Goal: Information Seeking & Learning: Learn about a topic

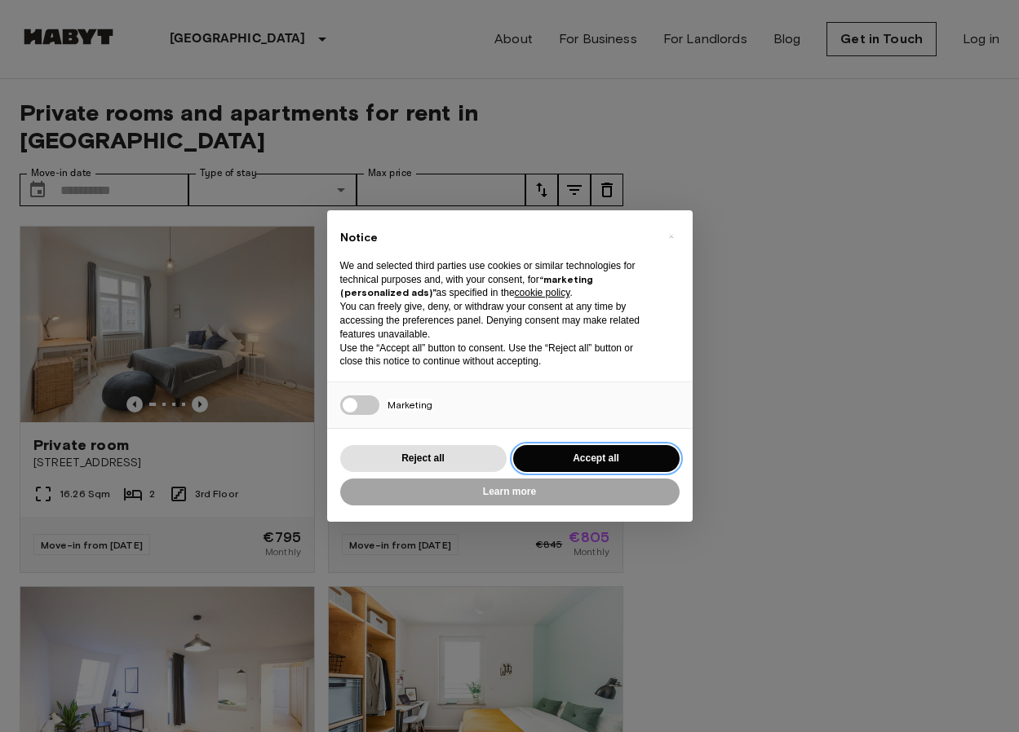
click at [563, 451] on button "Accept all" at bounding box center [596, 458] width 166 height 27
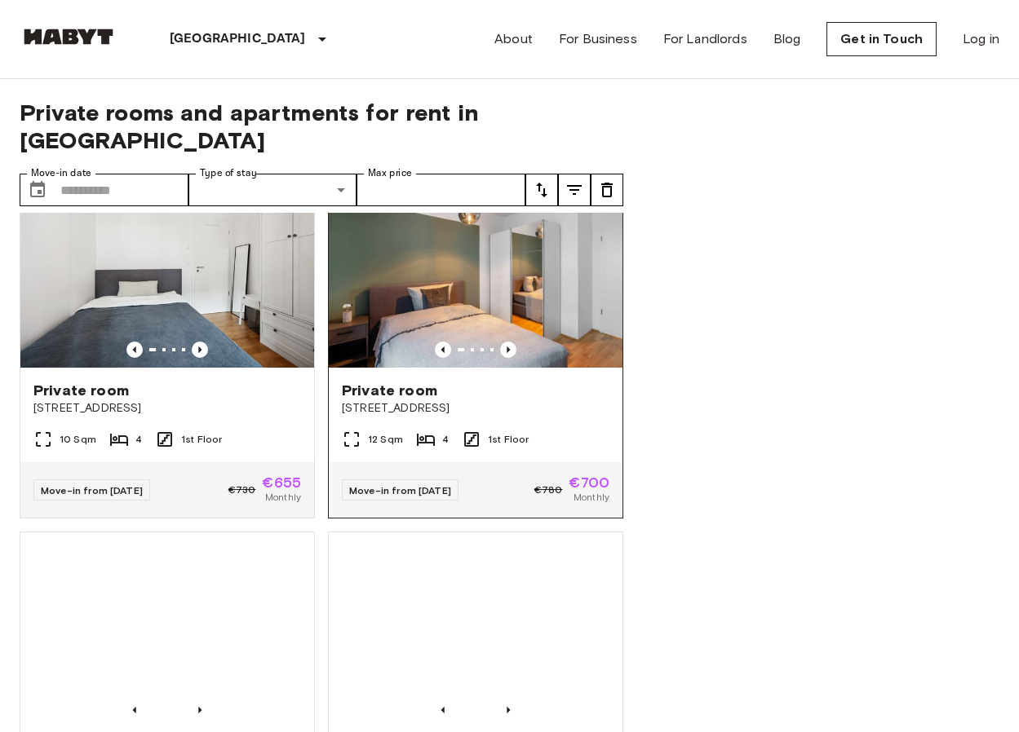
scroll to position [4745, 0]
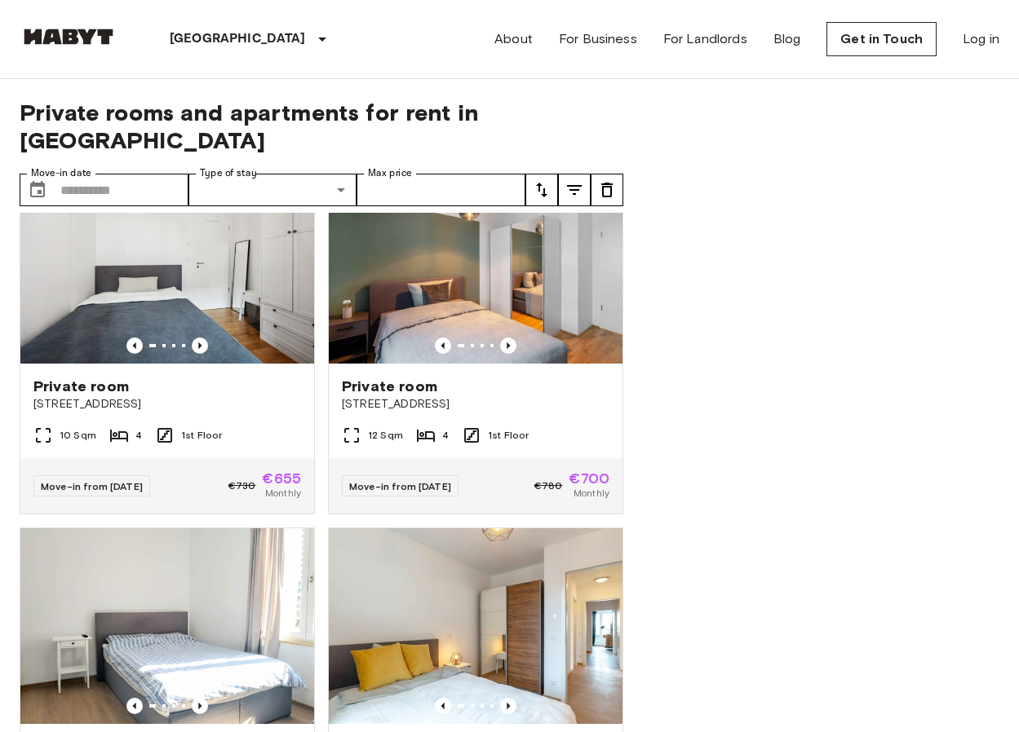
click at [574, 174] on button "tune" at bounding box center [574, 190] width 33 height 33
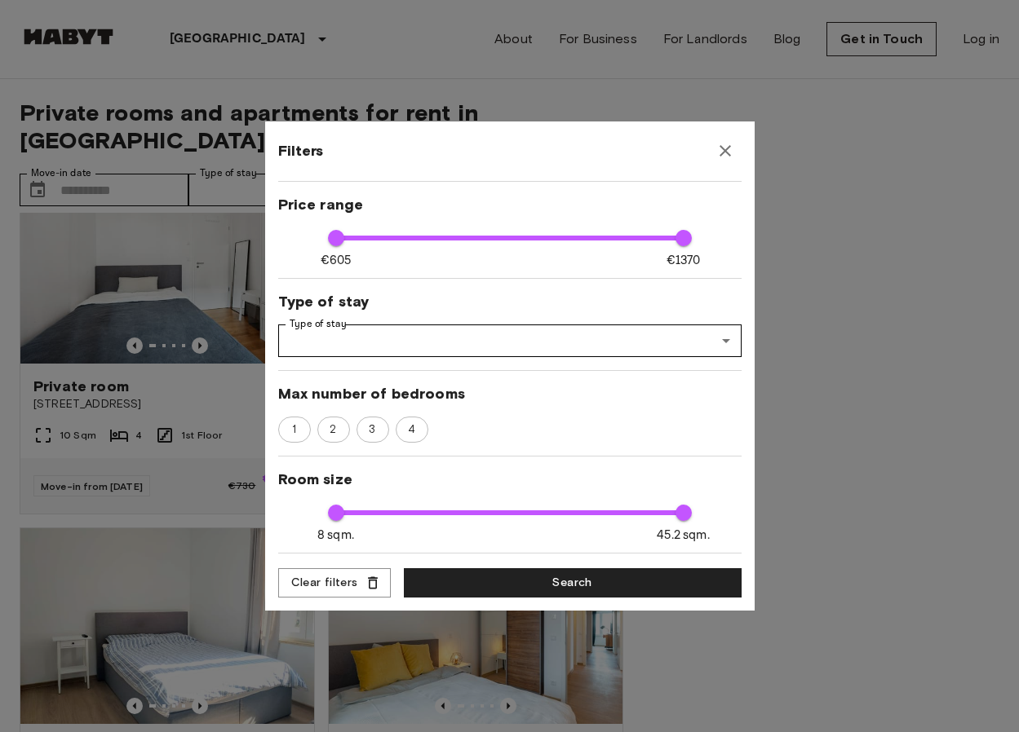
scroll to position [0, 0]
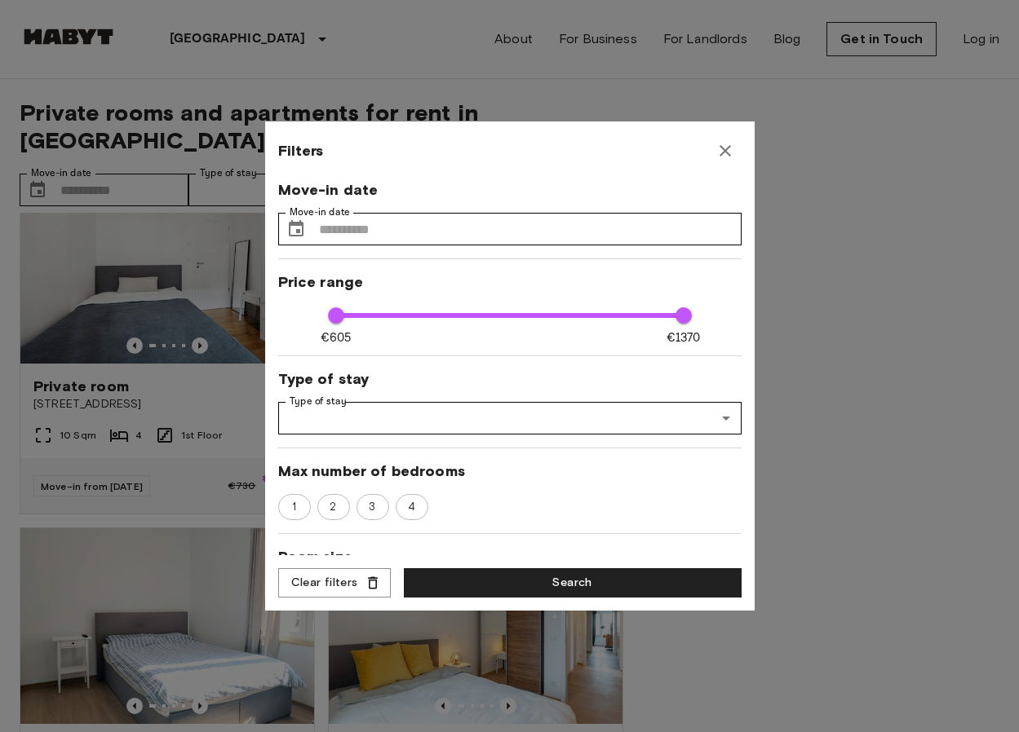
click at [723, 144] on icon "button" at bounding box center [725, 151] width 20 height 20
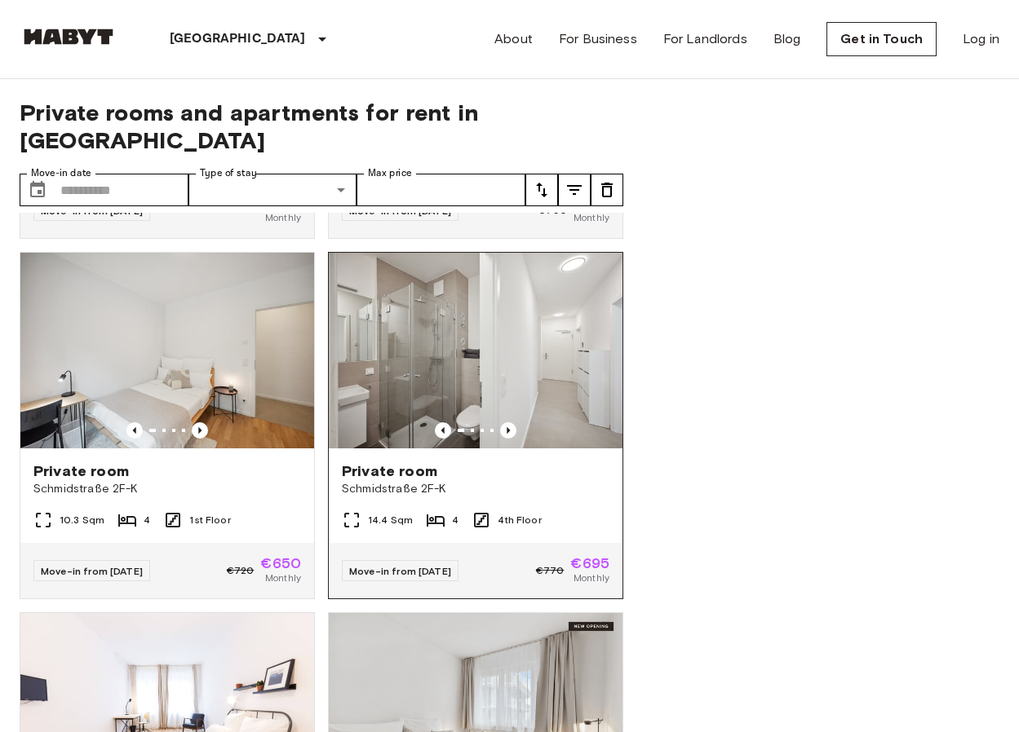
scroll to position [7530, 0]
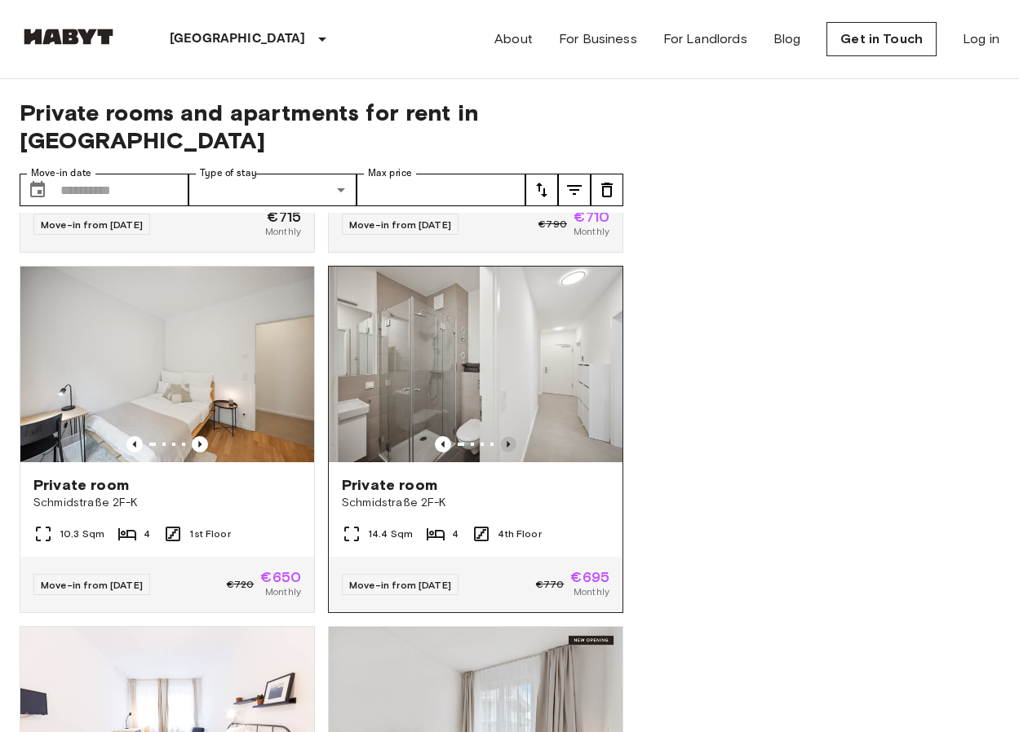
click at [512, 436] on icon "Previous image" at bounding box center [508, 444] width 16 height 16
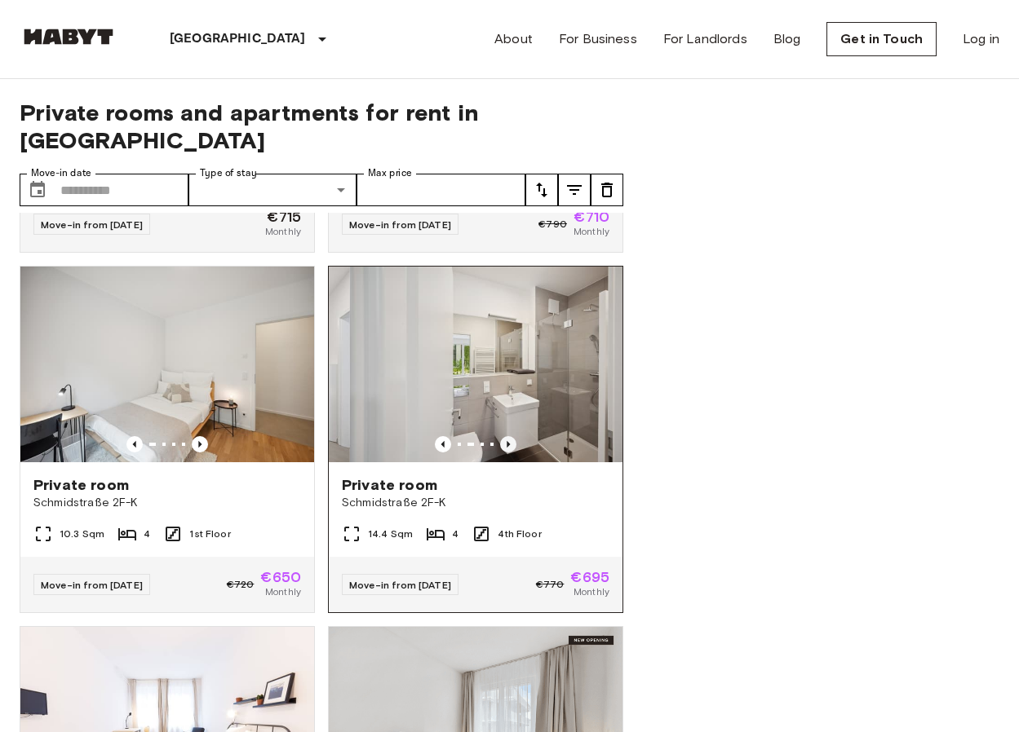
click at [512, 436] on icon "Previous image" at bounding box center [508, 444] width 16 height 16
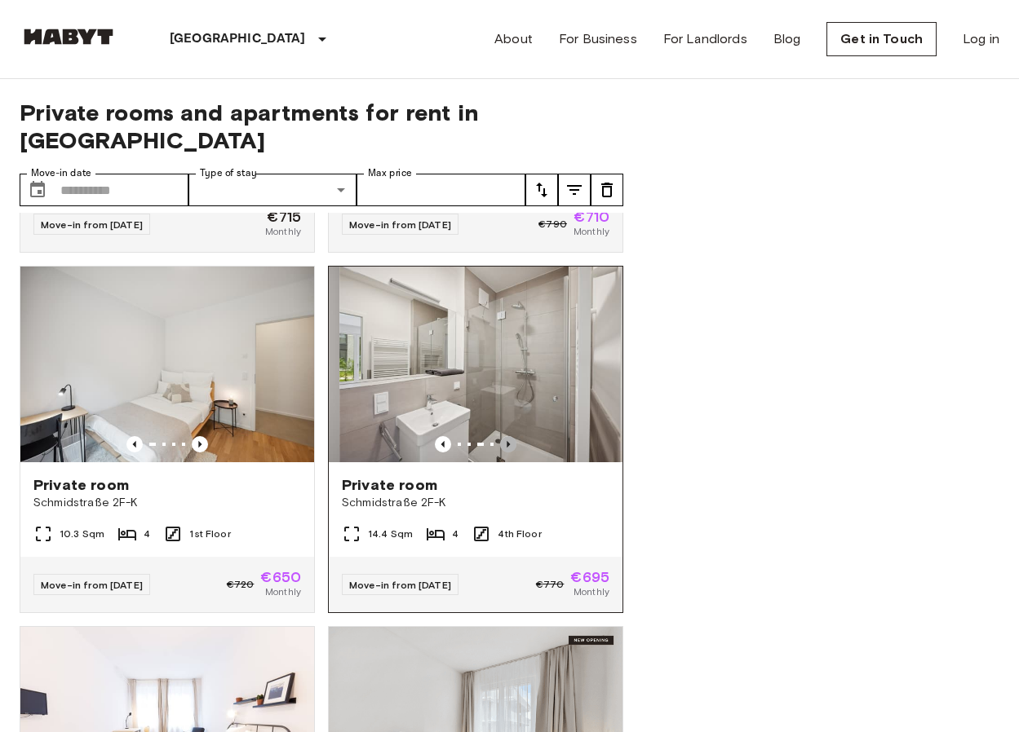
click at [512, 436] on icon "Previous image" at bounding box center [508, 444] width 16 height 16
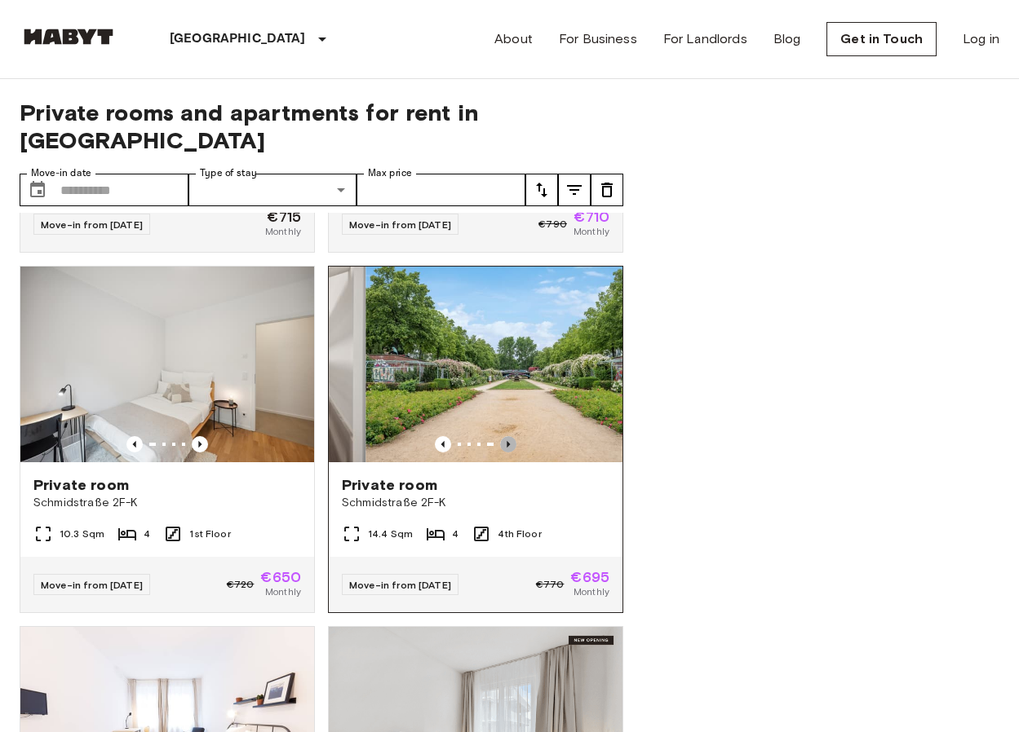
click at [512, 436] on icon "Previous image" at bounding box center [508, 444] width 16 height 16
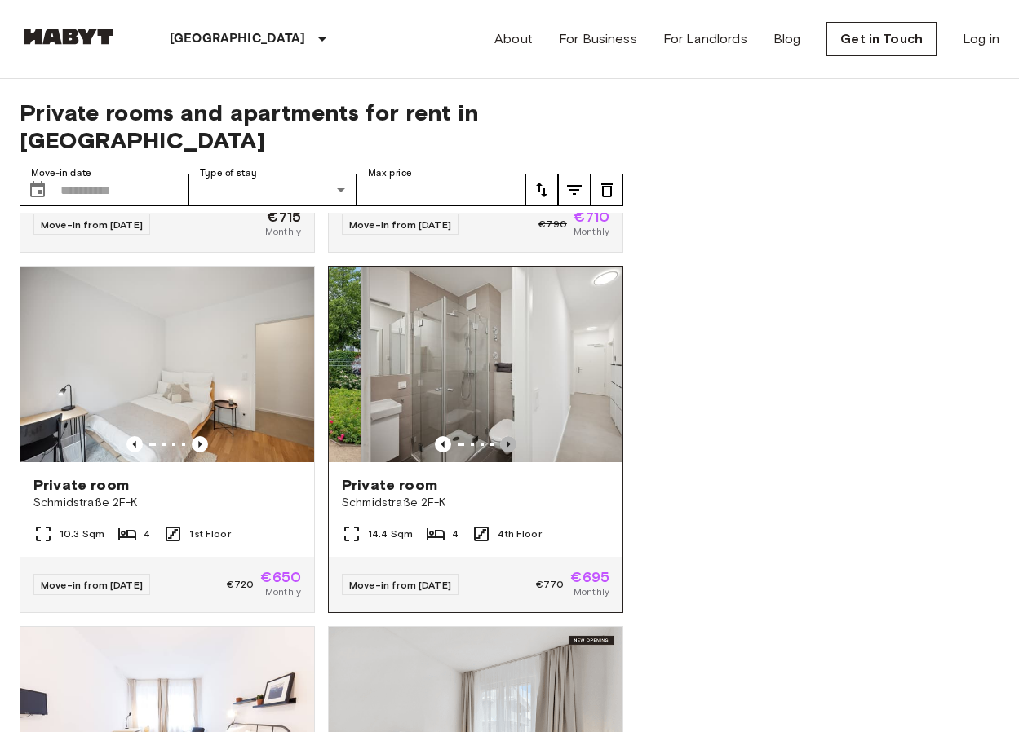
click at [512, 436] on icon "Previous image" at bounding box center [508, 444] width 16 height 16
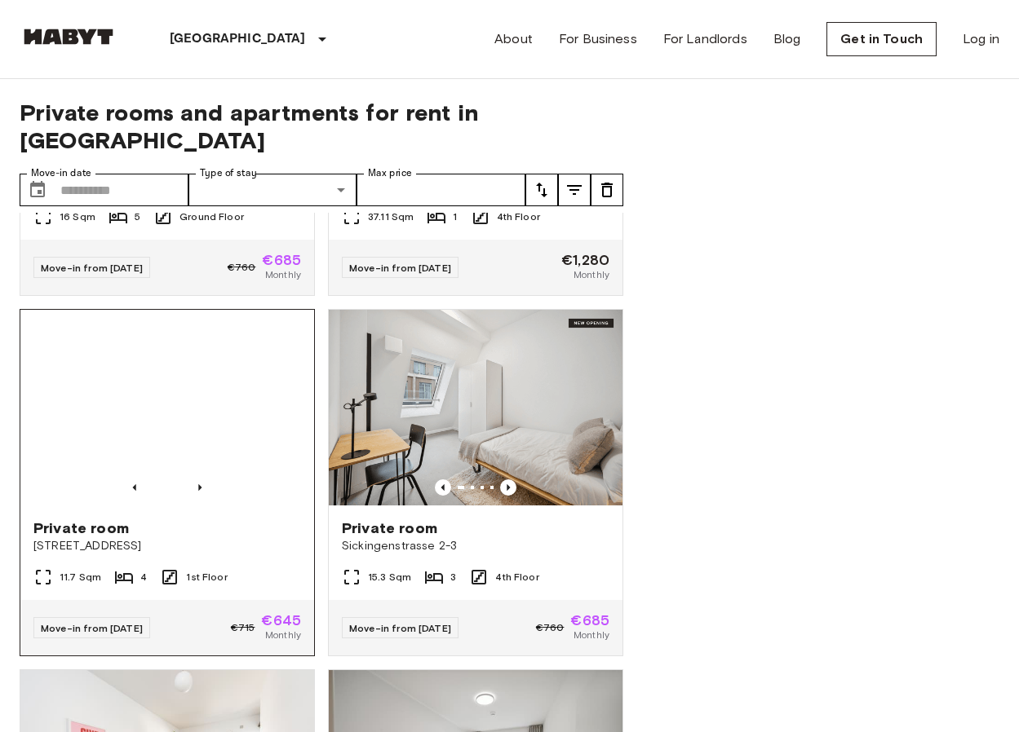
scroll to position [8930, 0]
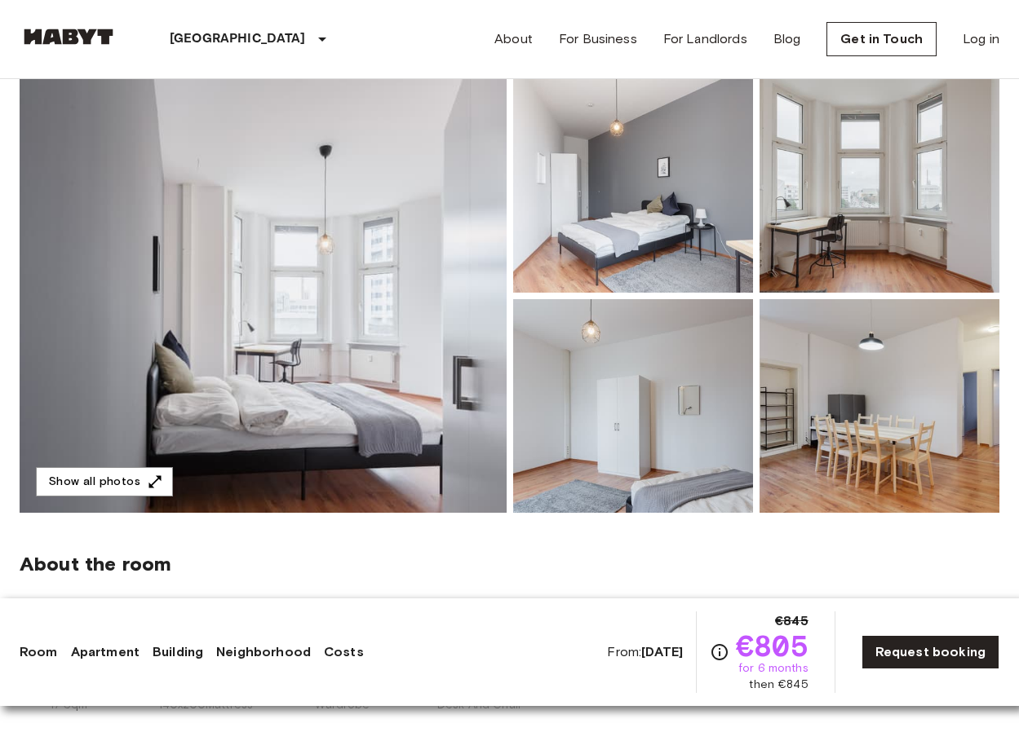
scroll to position [134, 0]
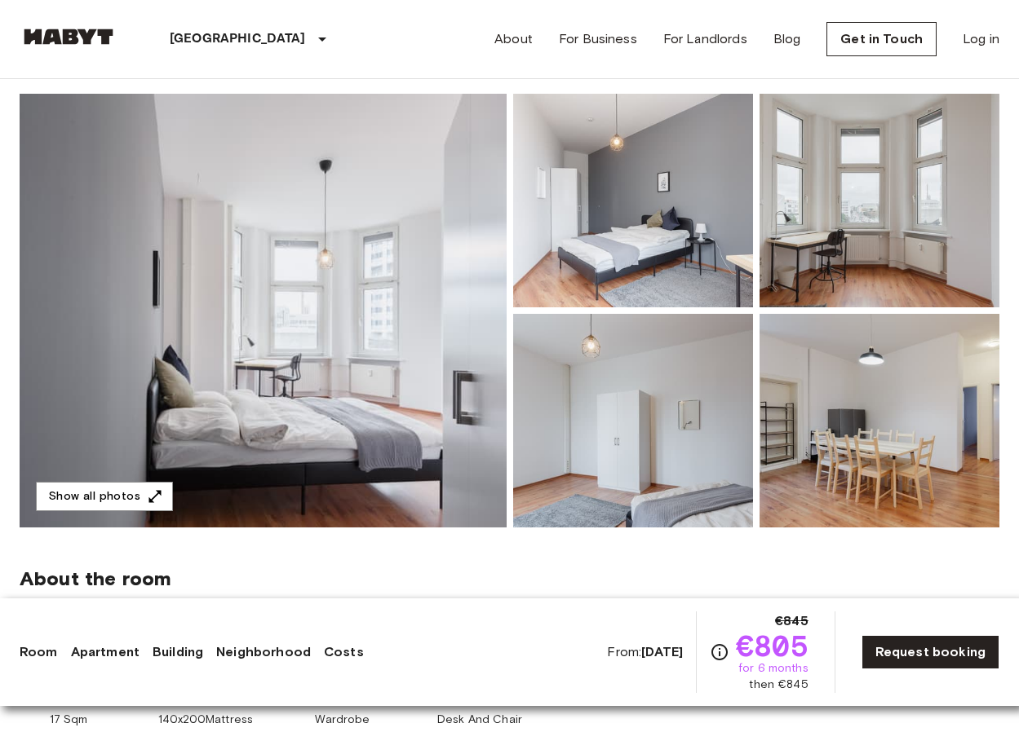
click at [387, 352] on img at bounding box center [263, 311] width 487 height 434
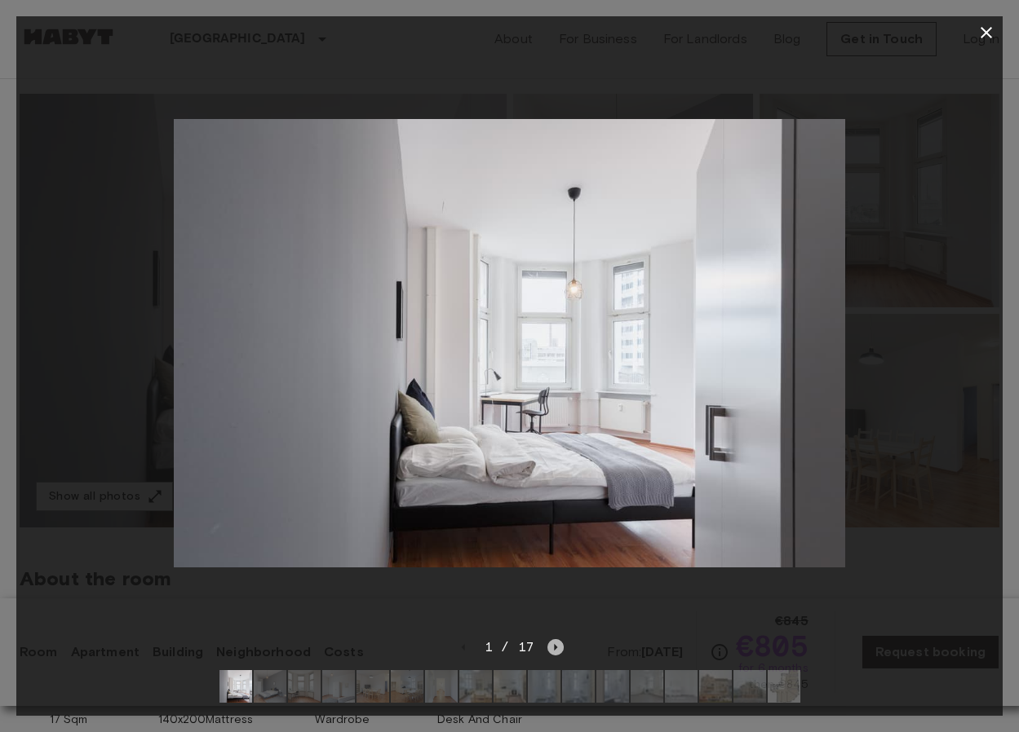
click at [560, 649] on icon "Next image" at bounding box center [555, 647] width 16 height 16
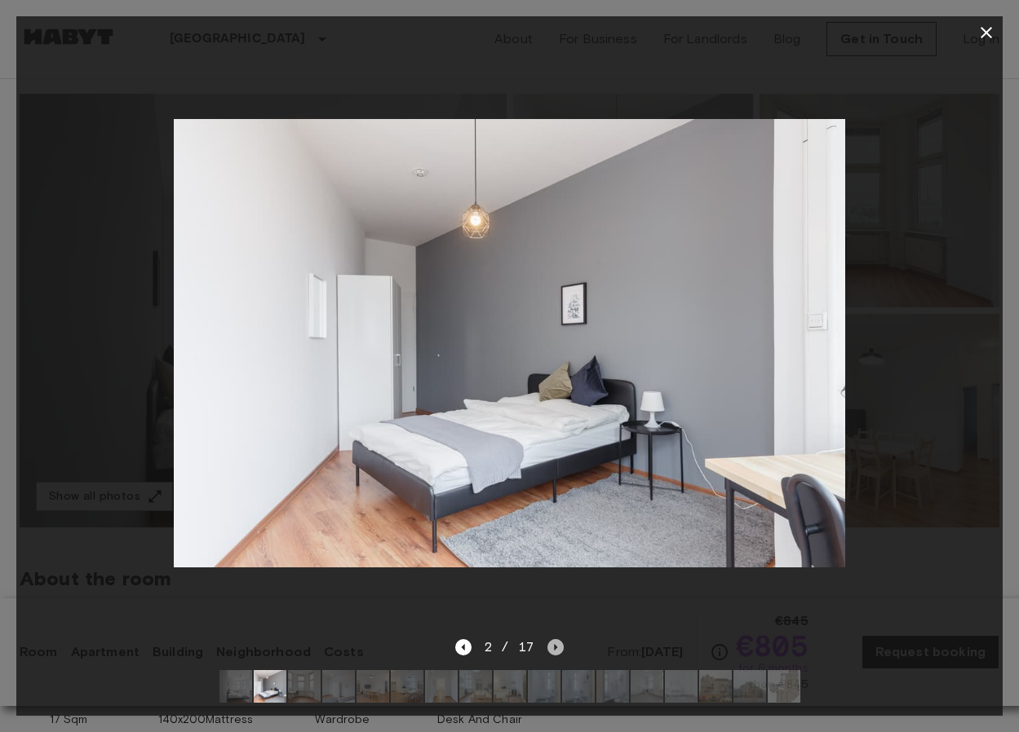
click at [555, 647] on icon "Next image" at bounding box center [555, 647] width 3 height 7
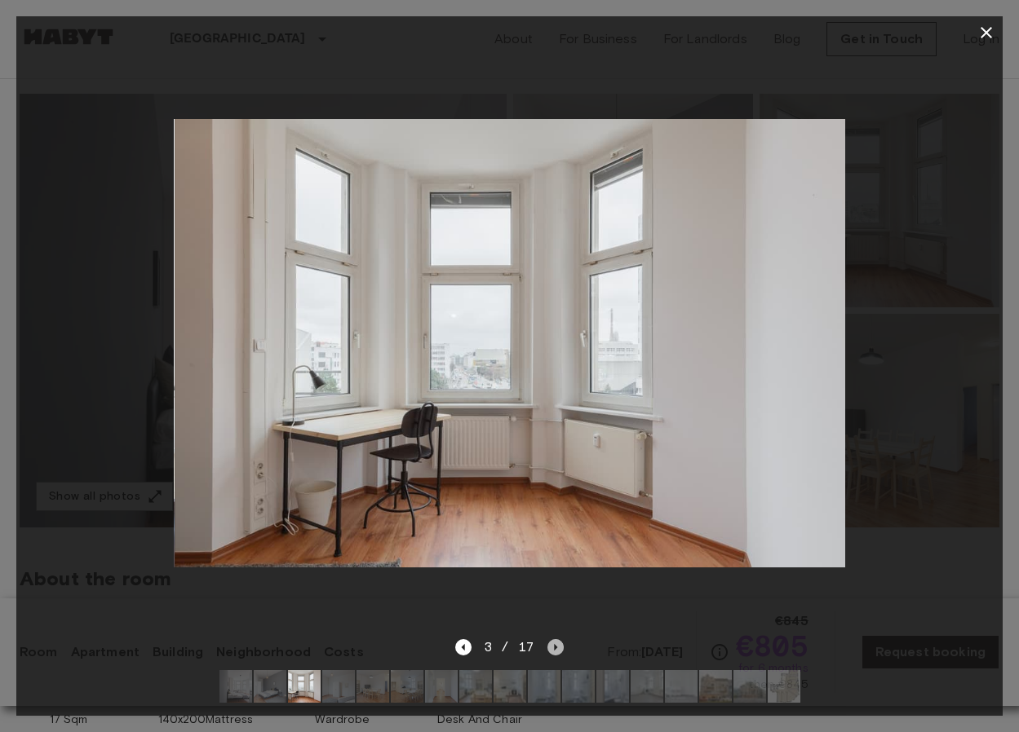
click at [555, 647] on icon "Next image" at bounding box center [555, 647] width 3 height 7
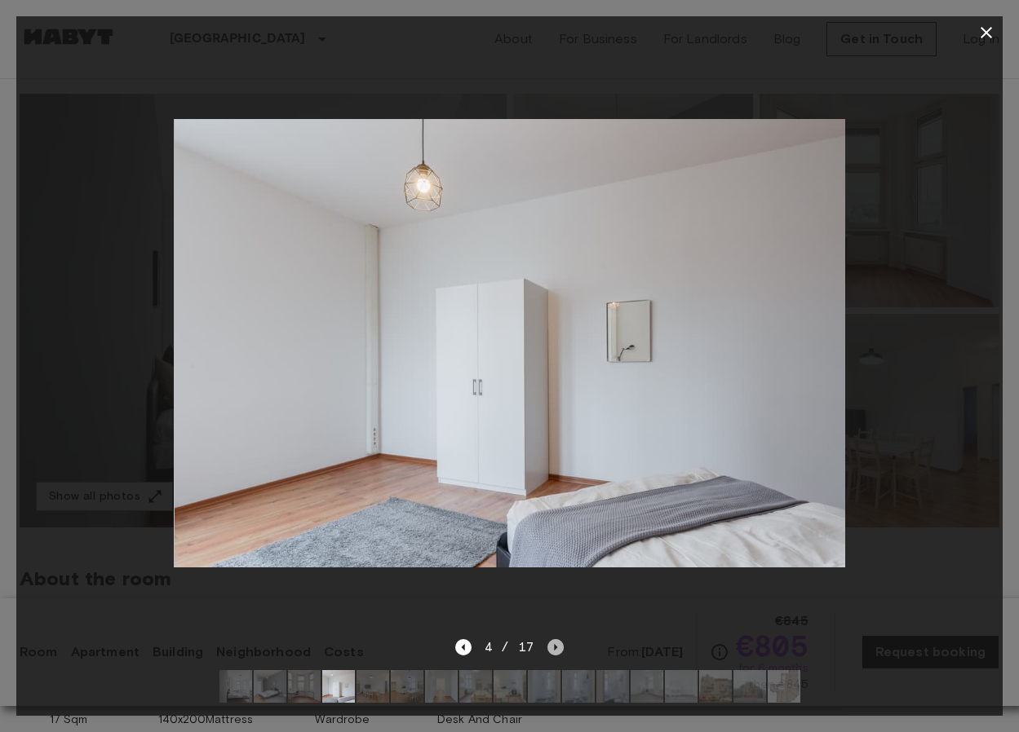
click at [555, 647] on icon "Next image" at bounding box center [555, 647] width 3 height 7
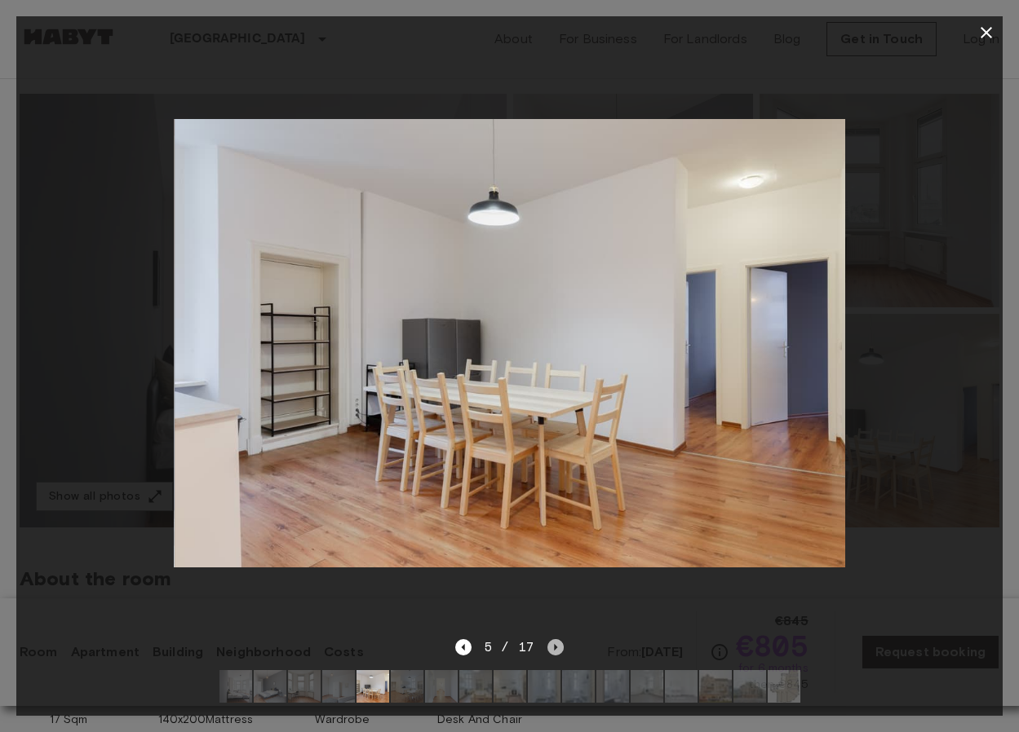
click at [555, 647] on icon "Next image" at bounding box center [555, 647] width 3 height 7
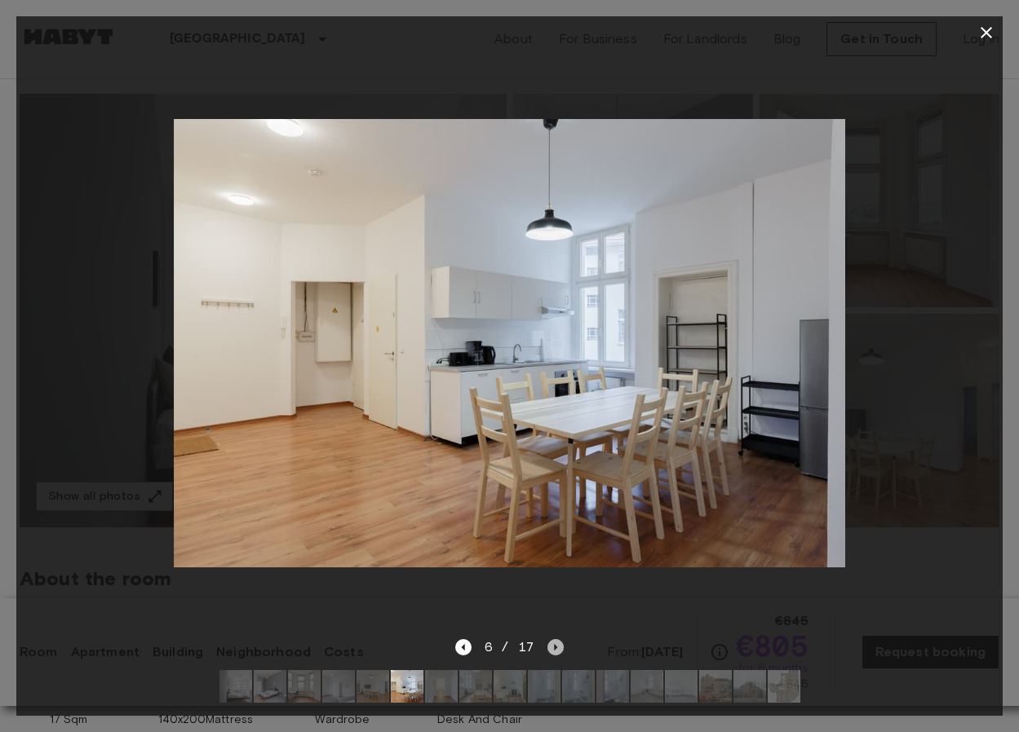
click at [555, 647] on icon "Next image" at bounding box center [555, 647] width 3 height 7
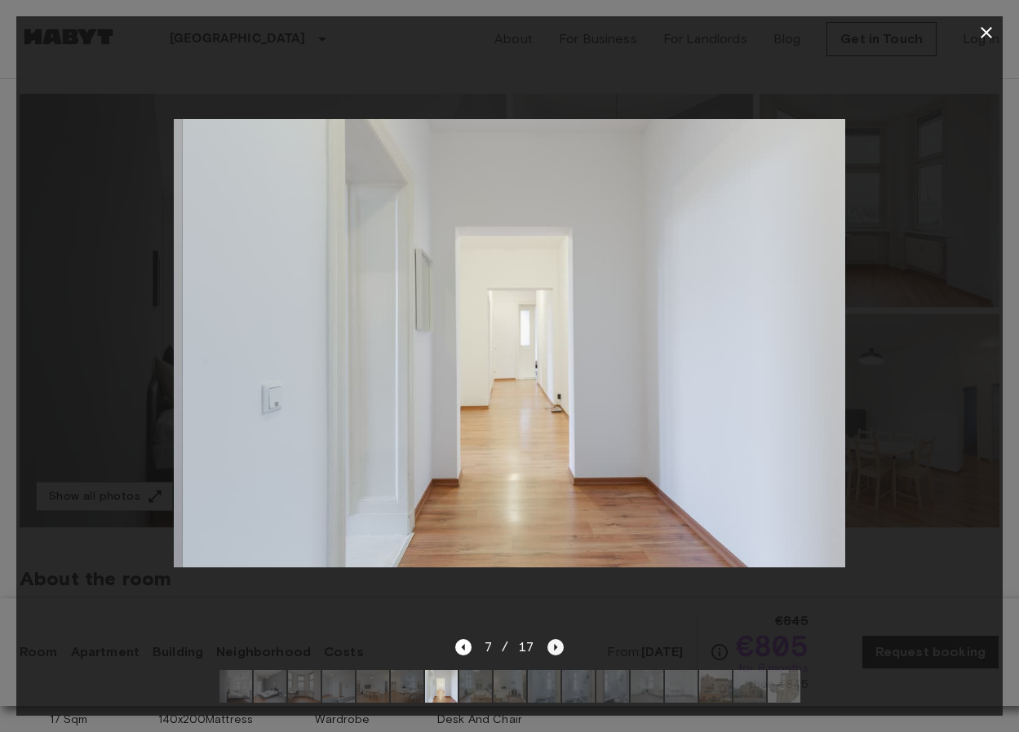
click at [555, 647] on icon "Next image" at bounding box center [555, 647] width 3 height 7
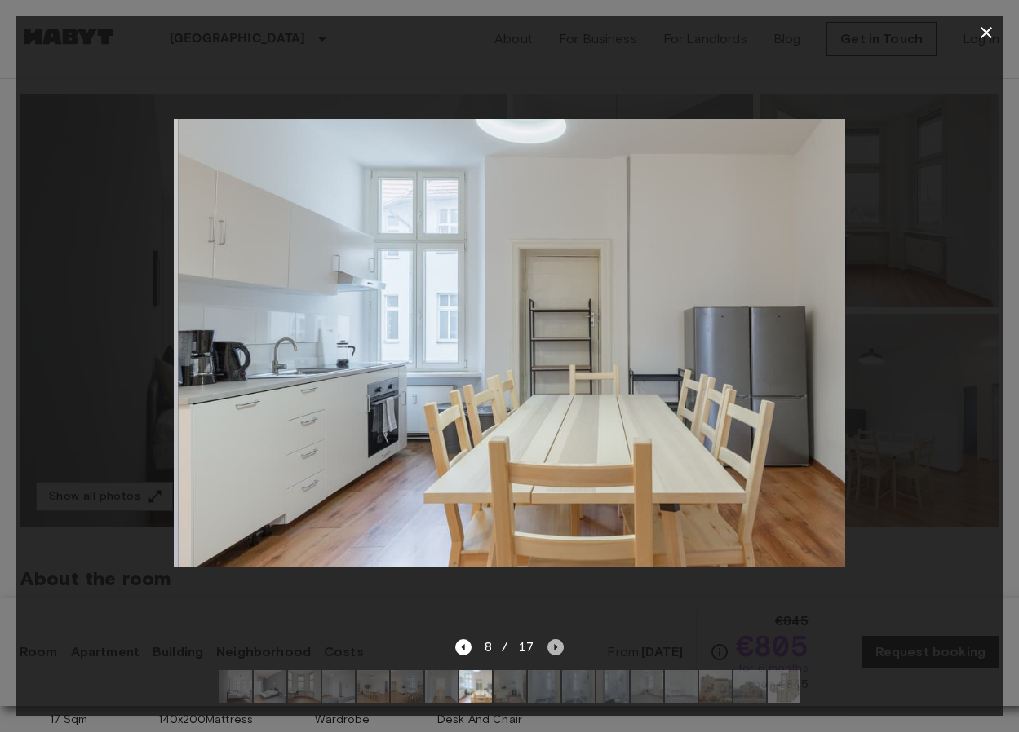
click at [555, 647] on icon "Next image" at bounding box center [555, 647] width 3 height 7
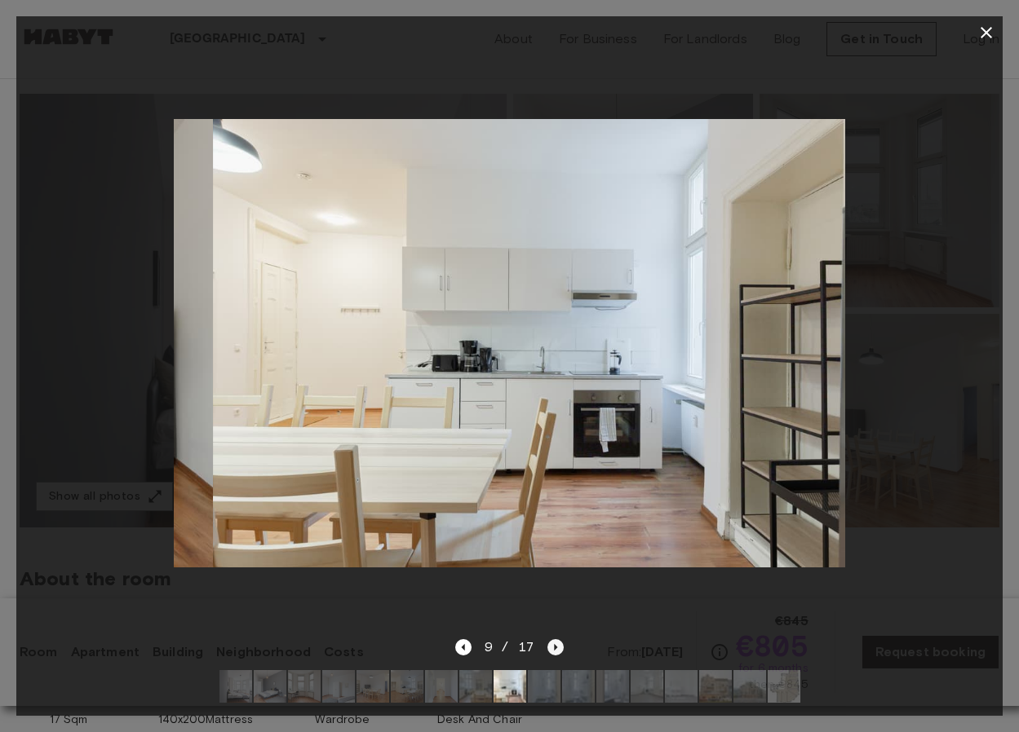
click at [555, 647] on icon "Next image" at bounding box center [555, 647] width 3 height 7
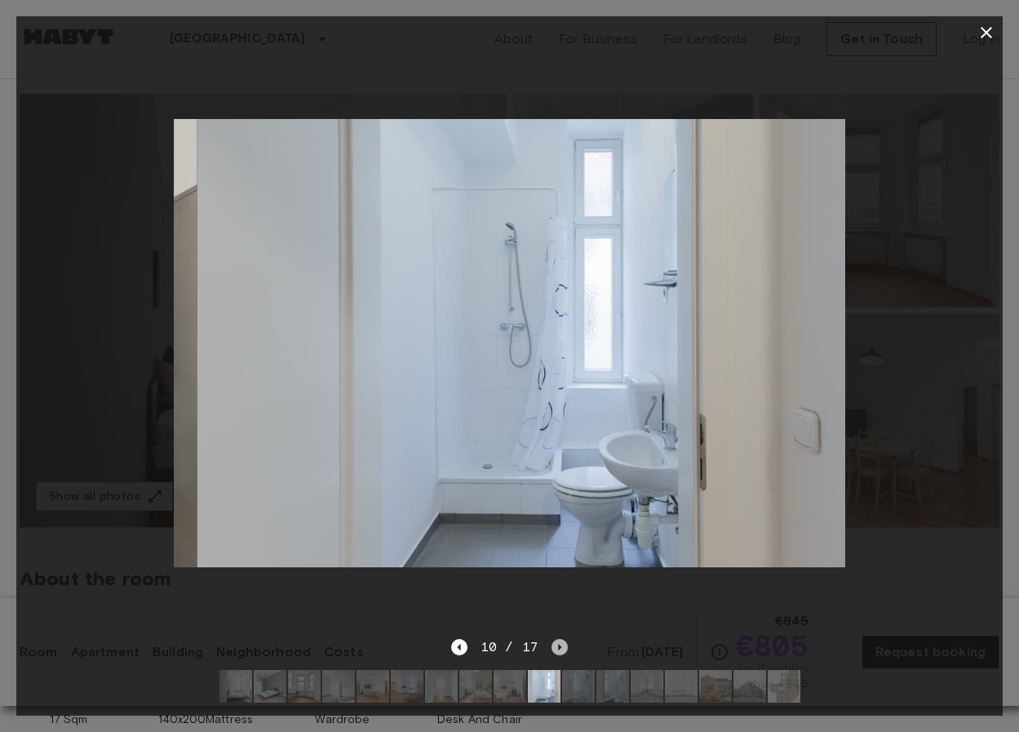
click at [555, 647] on icon "Next image" at bounding box center [559, 647] width 16 height 16
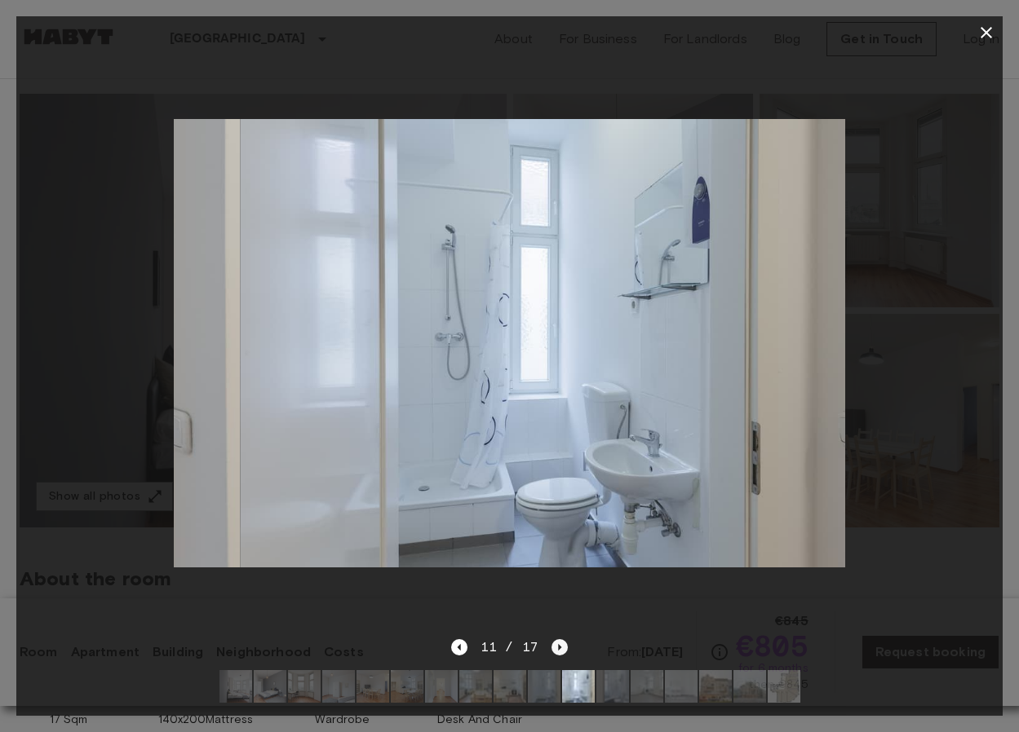
click at [555, 647] on icon "Next image" at bounding box center [559, 647] width 16 height 16
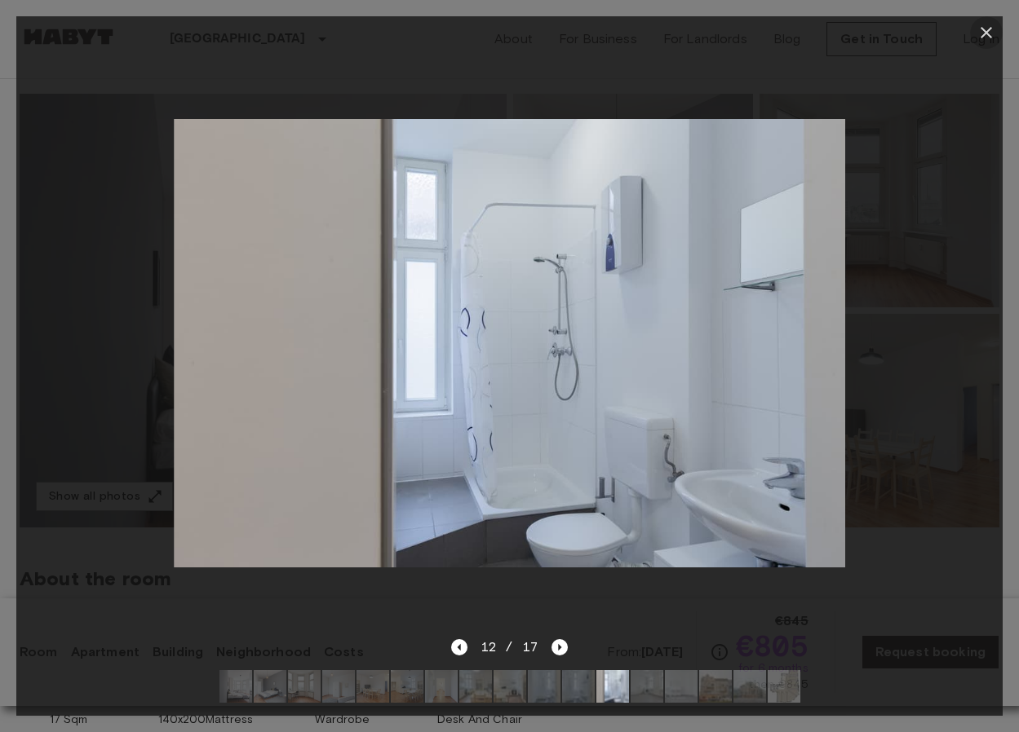
click at [990, 28] on icon "button" at bounding box center [985, 32] width 11 height 11
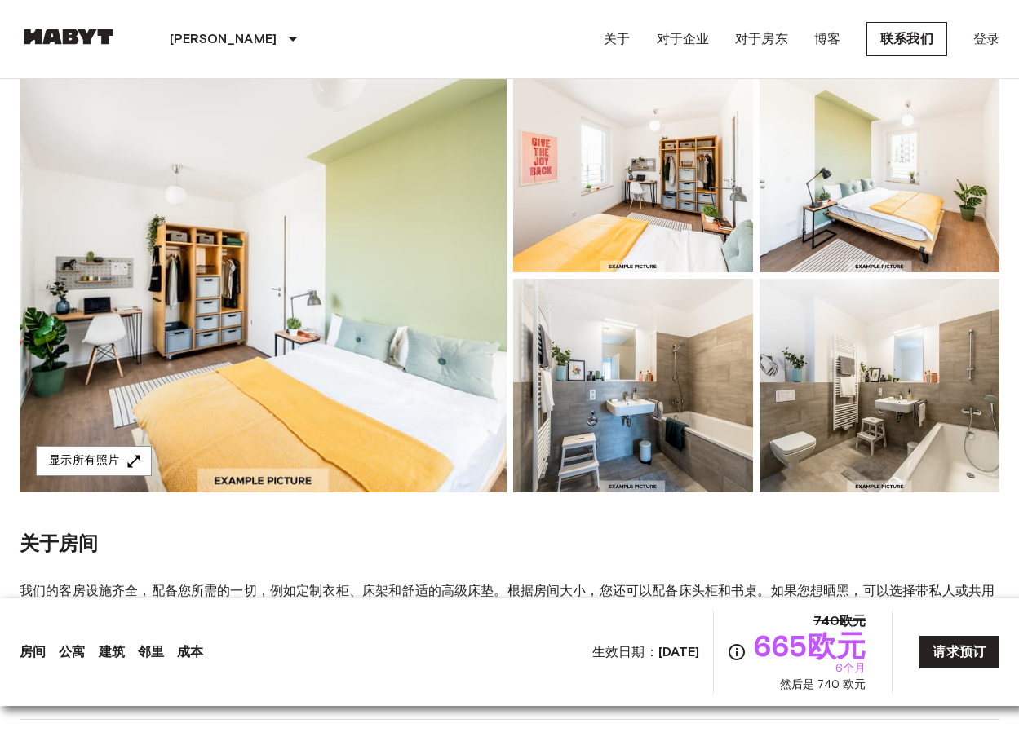
scroll to position [170, 0]
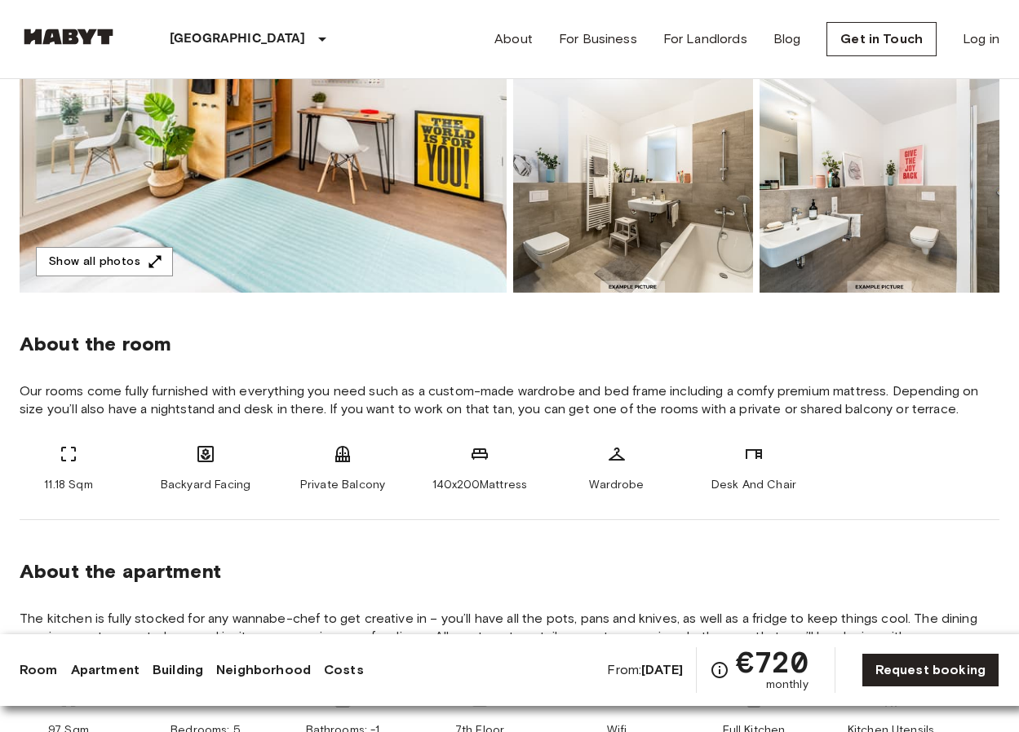
scroll to position [348, 0]
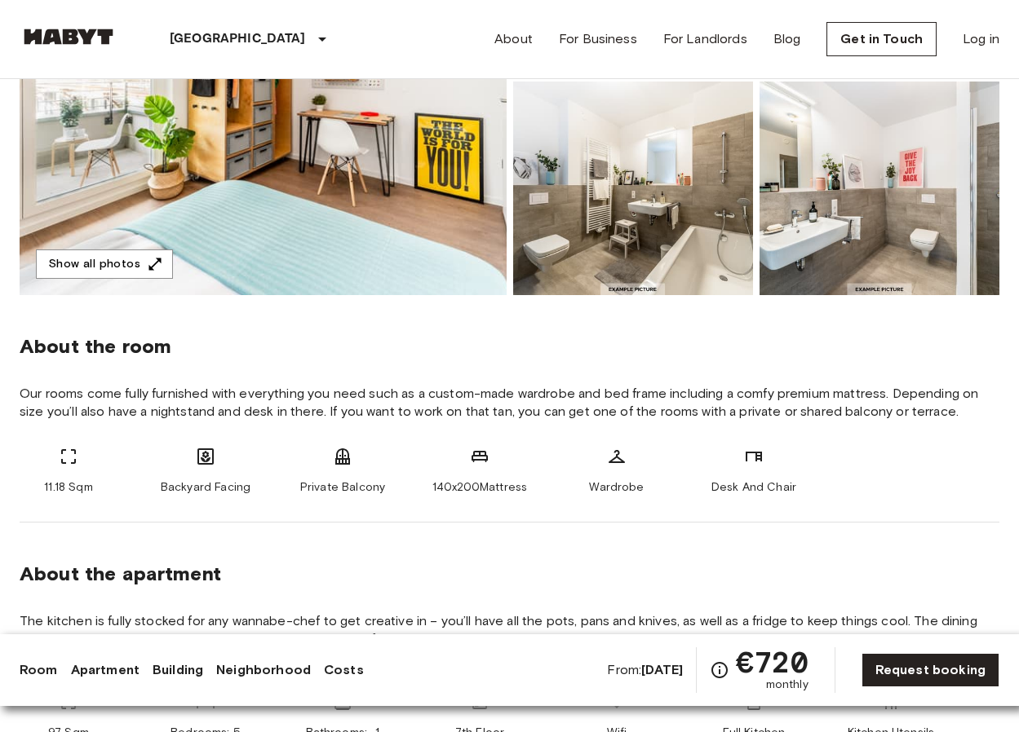
click at [641, 669] on b "Nov 4 2025" at bounding box center [662, 669] width 42 height 15
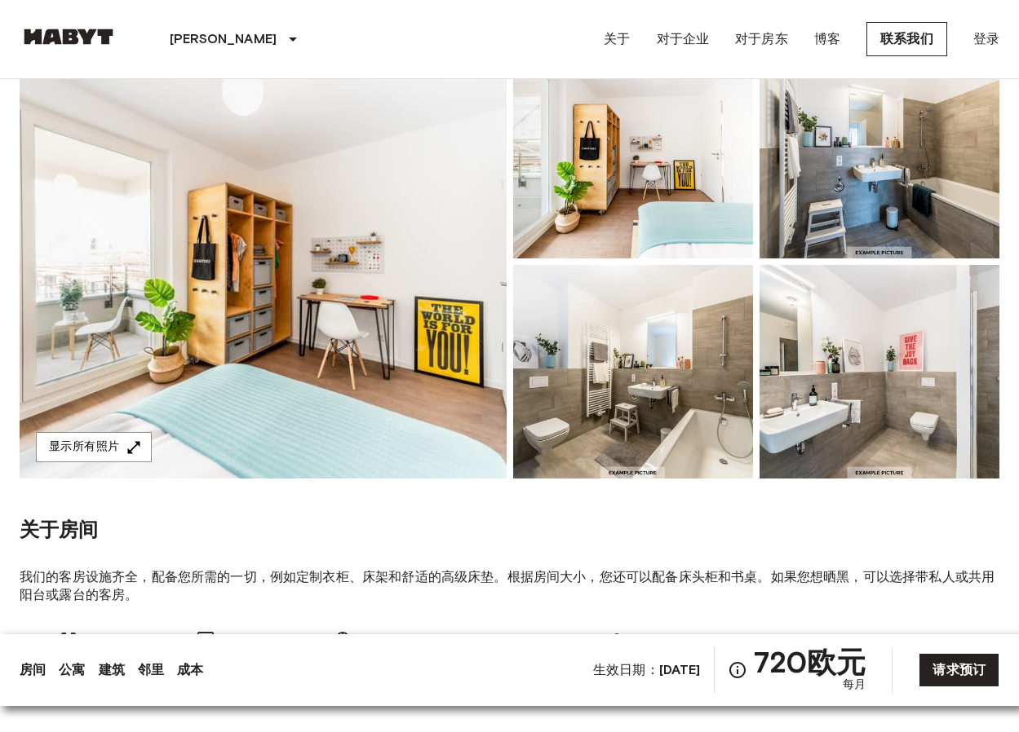
scroll to position [114, 0]
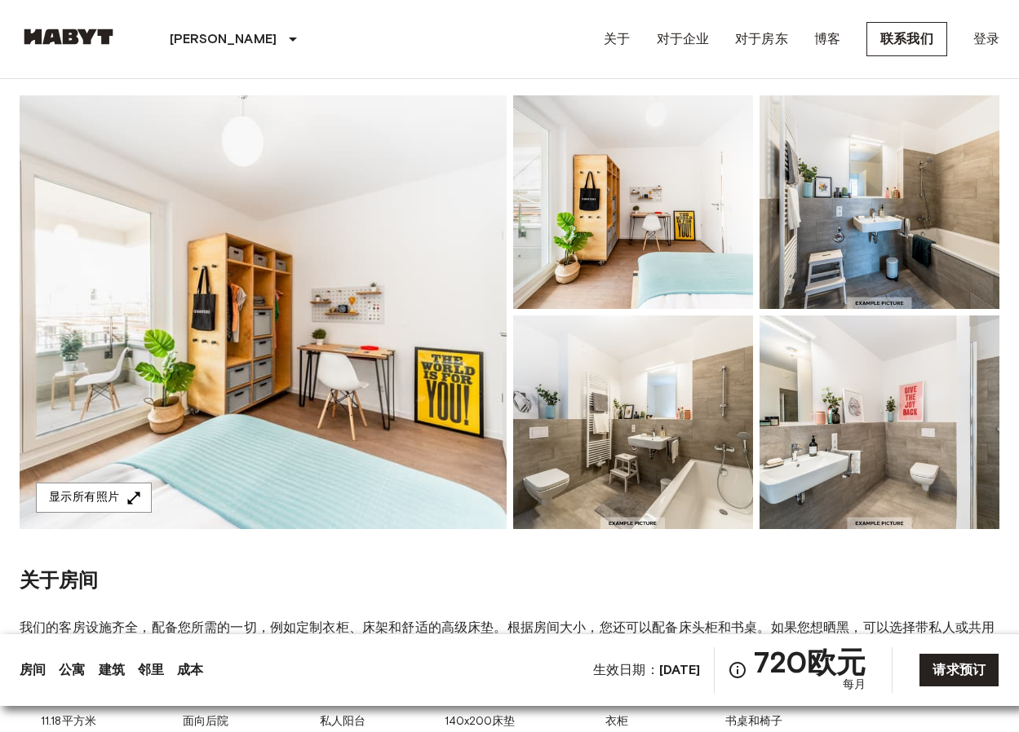
click at [641, 232] on img at bounding box center [633, 202] width 240 height 214
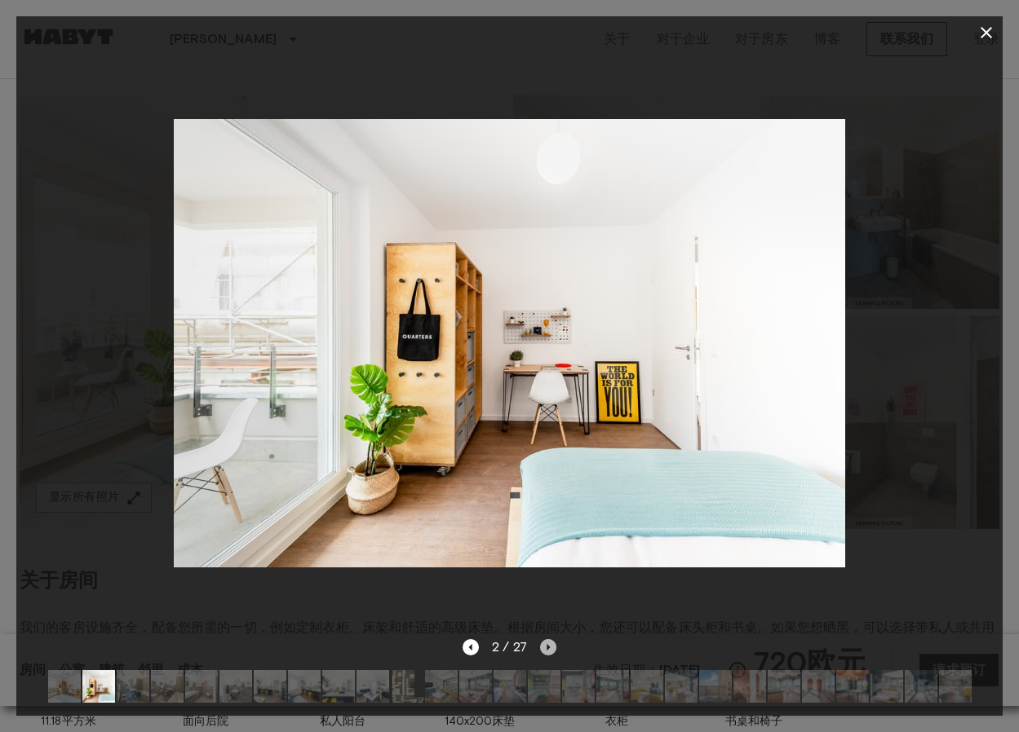
click at [552, 646] on icon "下一张图片" at bounding box center [548, 647] width 16 height 16
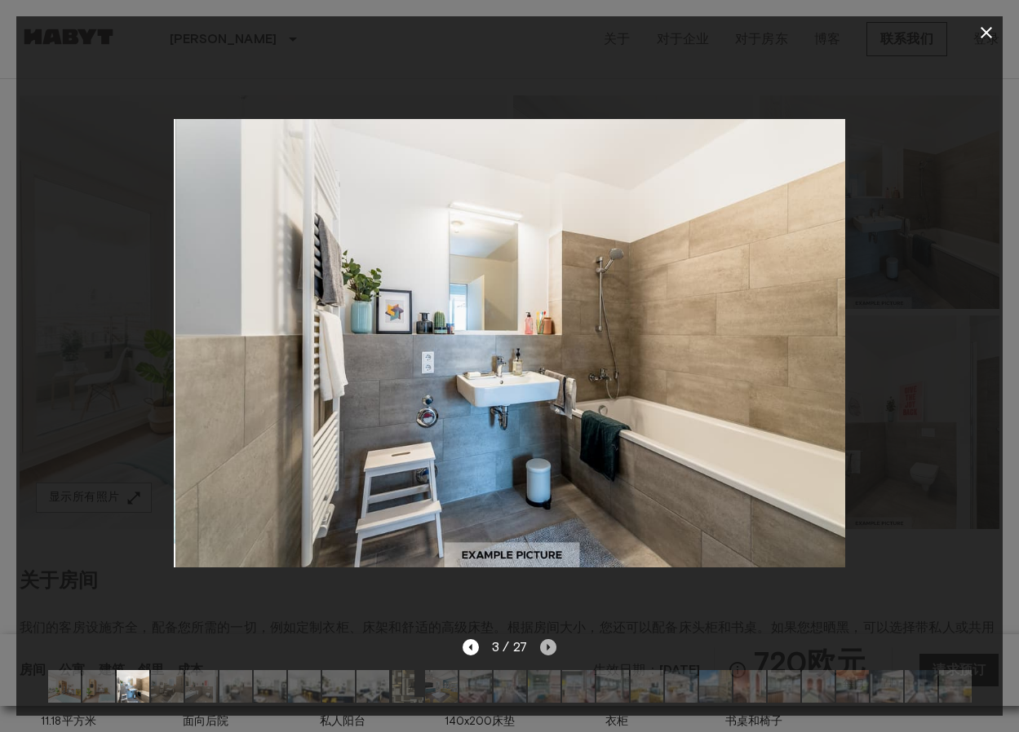
click at [552, 646] on icon "下一张图片" at bounding box center [548, 647] width 16 height 16
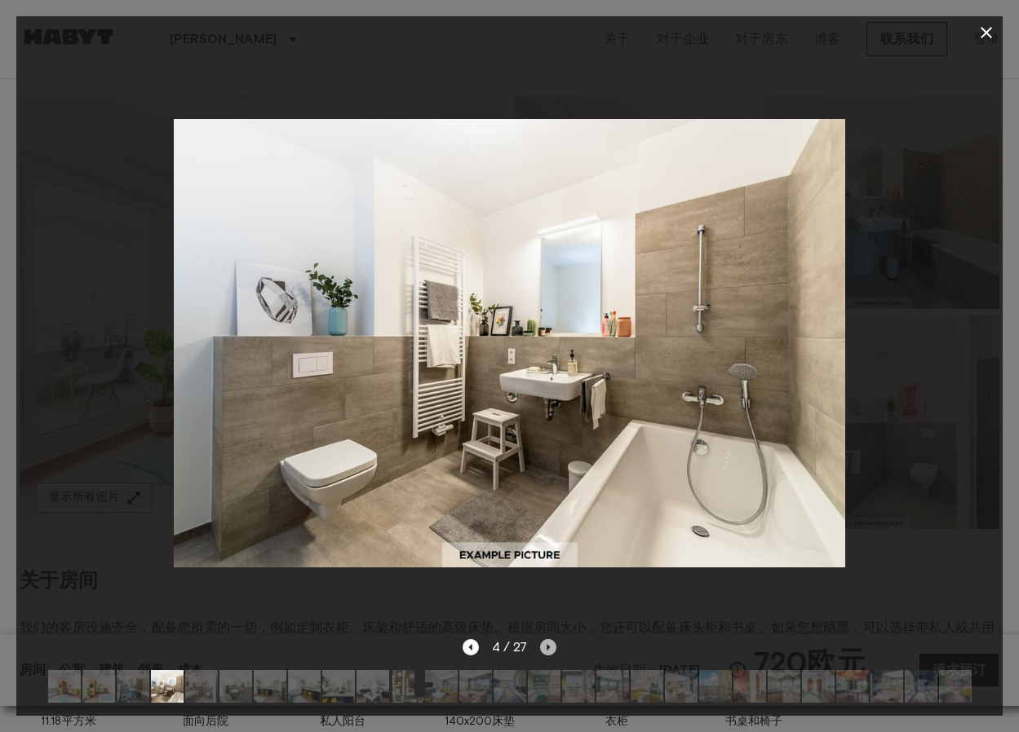
click at [552, 646] on icon "下一张图片" at bounding box center [548, 647] width 16 height 16
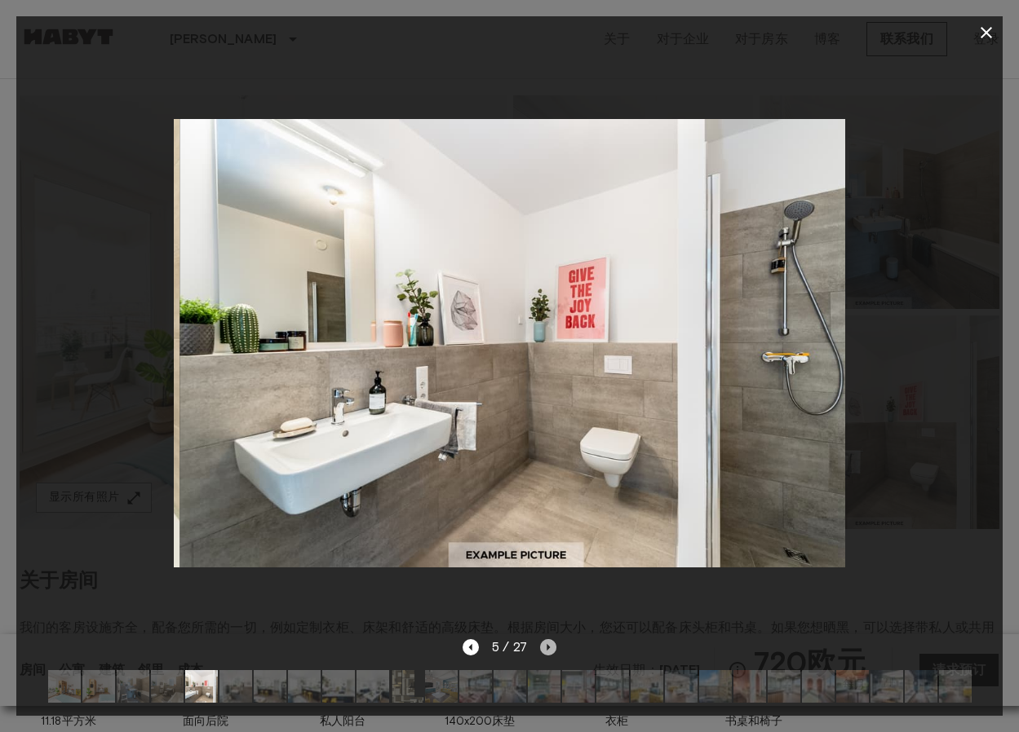
click at [552, 646] on icon "下一张图片" at bounding box center [548, 647] width 16 height 16
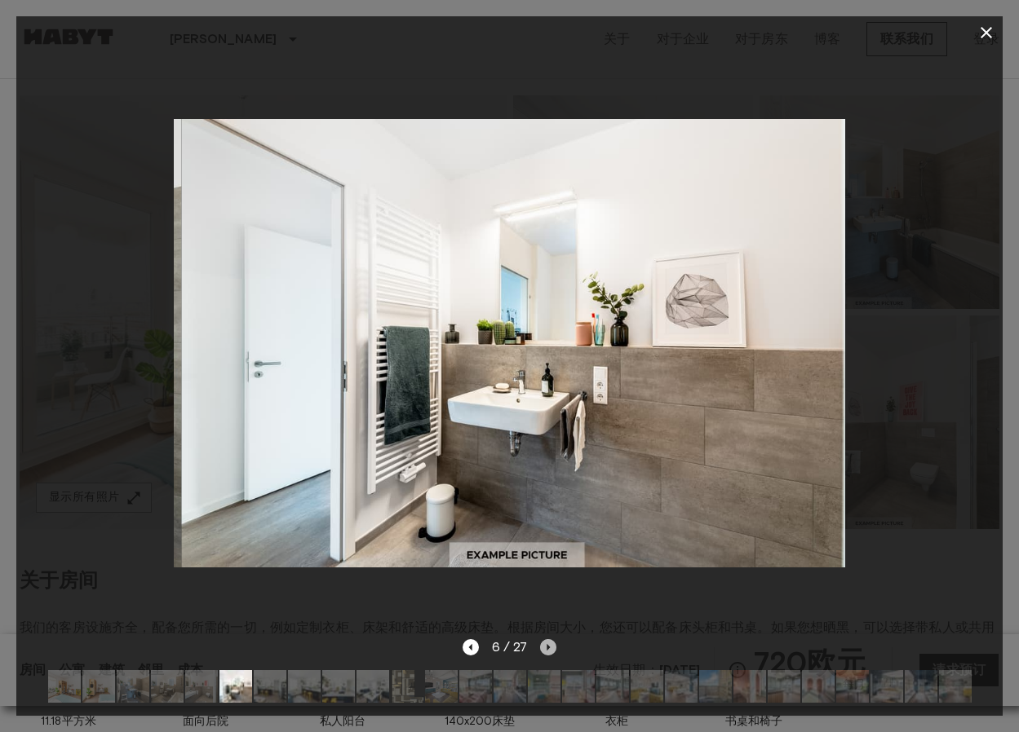
click at [552, 646] on icon "下一张图片" at bounding box center [548, 647] width 16 height 16
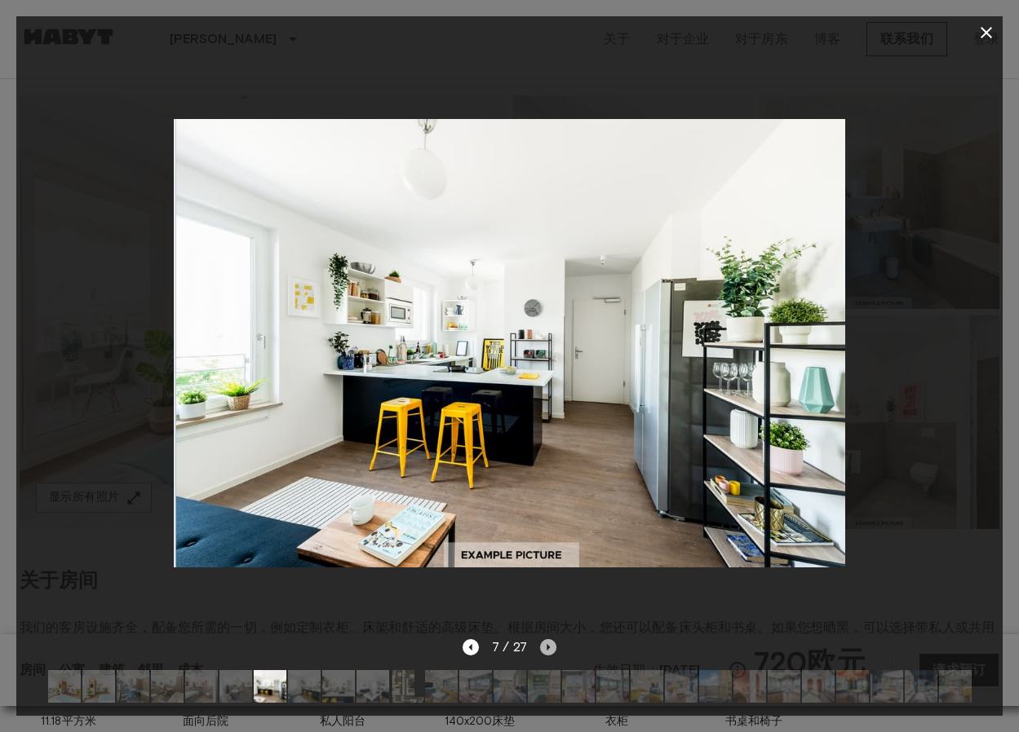
click at [552, 646] on icon "下一张图片" at bounding box center [548, 647] width 16 height 16
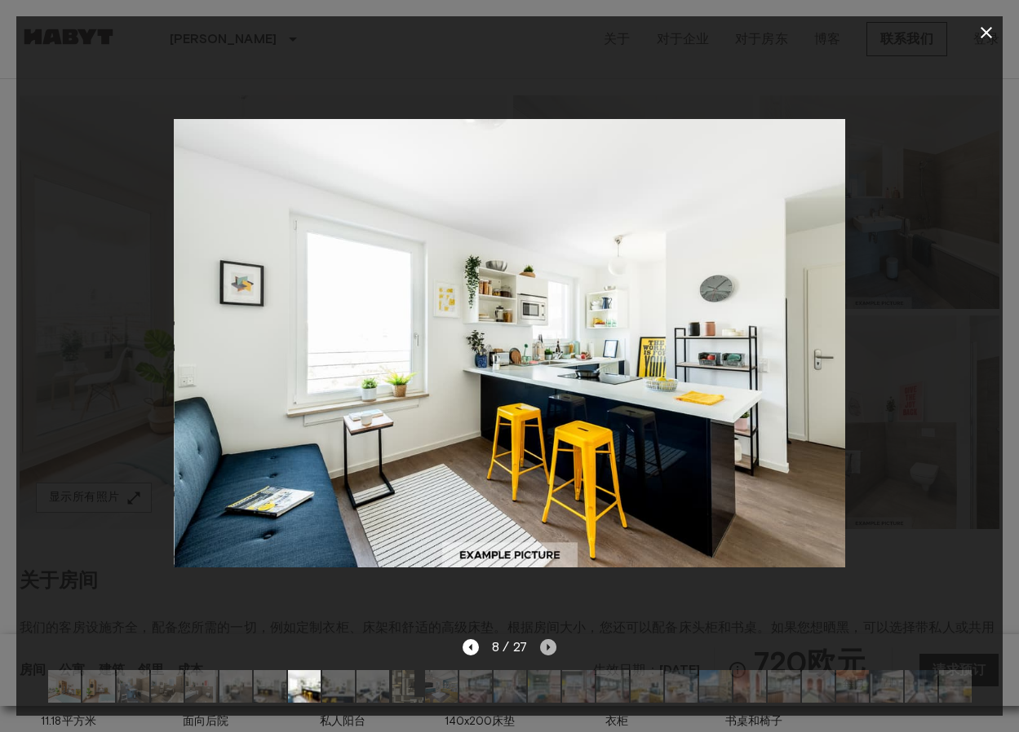
click at [552, 646] on icon "下一张图片" at bounding box center [548, 647] width 16 height 16
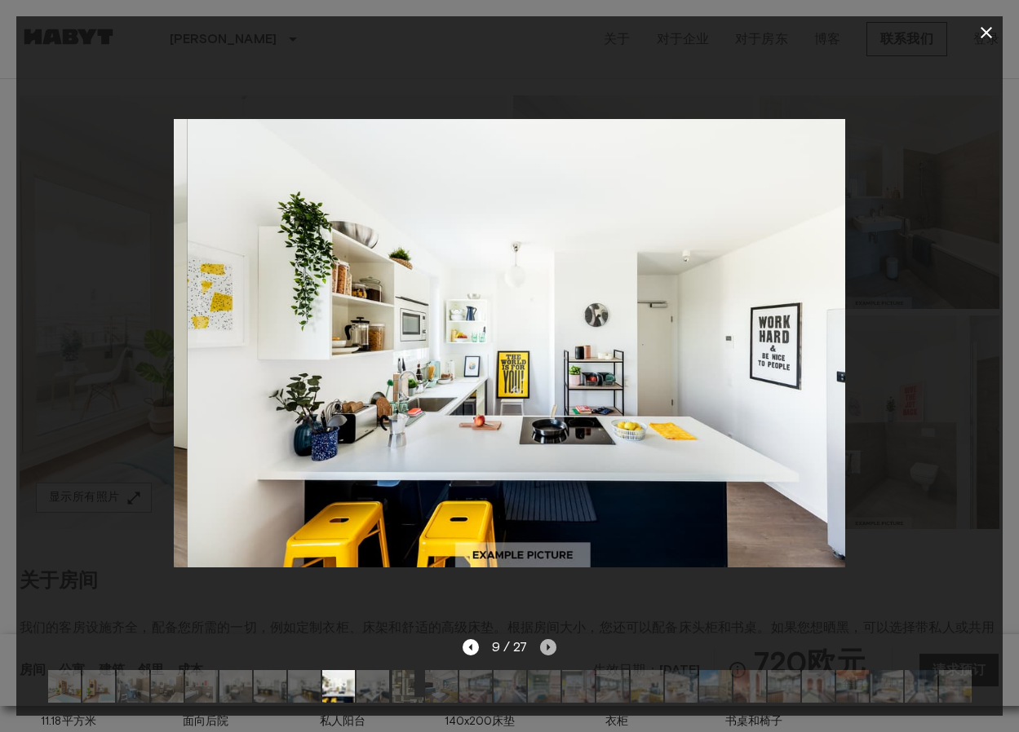
click at [552, 646] on icon "下一张图片" at bounding box center [548, 647] width 16 height 16
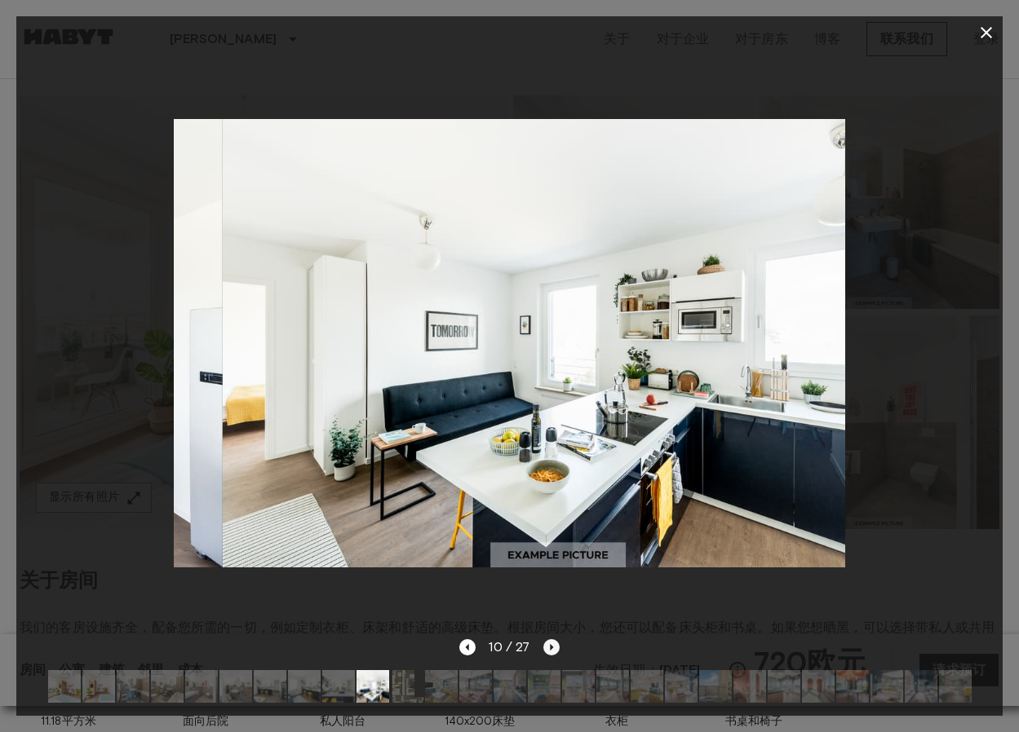
click at [552, 646] on icon "下一张图片" at bounding box center [551, 647] width 16 height 16
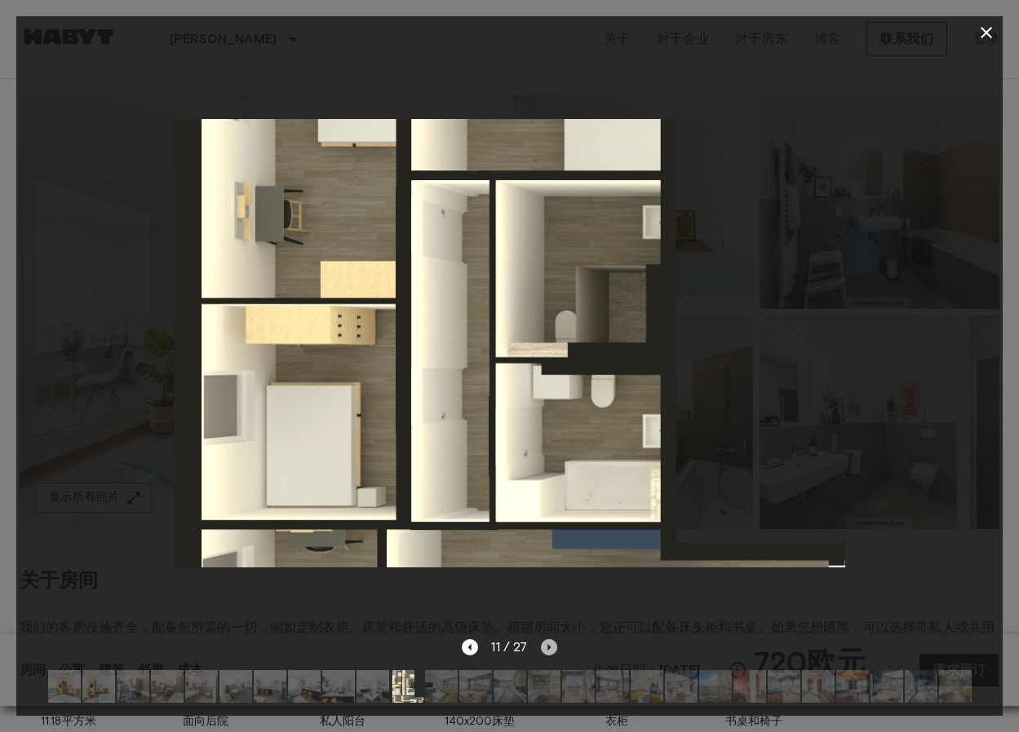
click at [552, 646] on icon "下一张图片" at bounding box center [549, 647] width 16 height 16
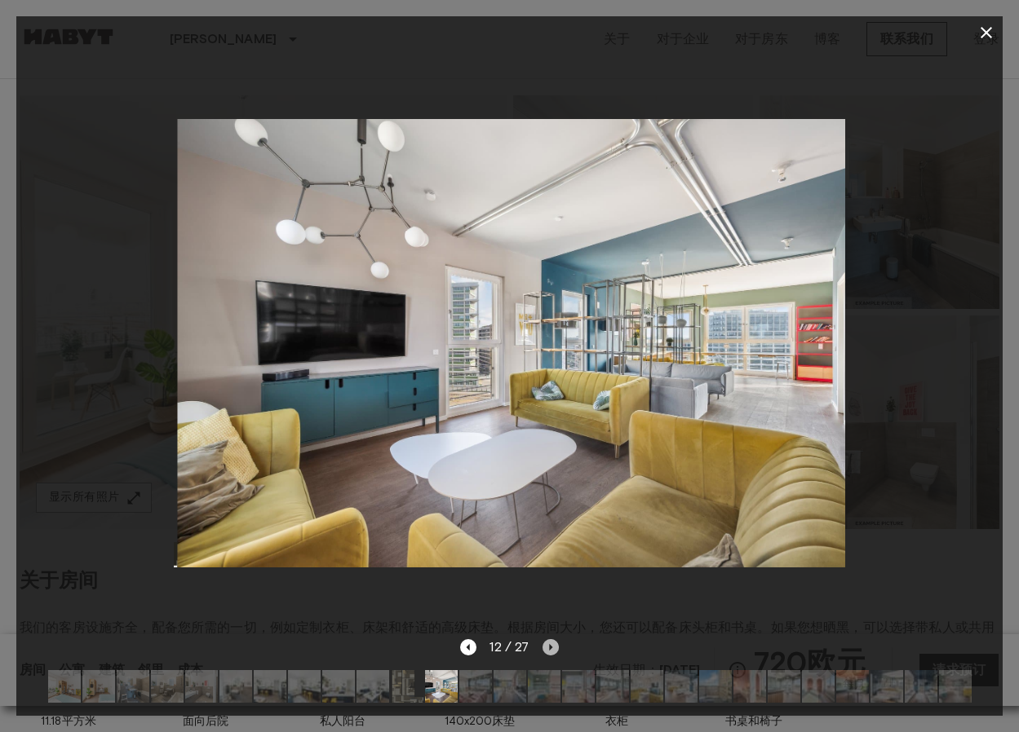
click at [552, 646] on icon "下一张图片" at bounding box center [550, 647] width 16 height 16
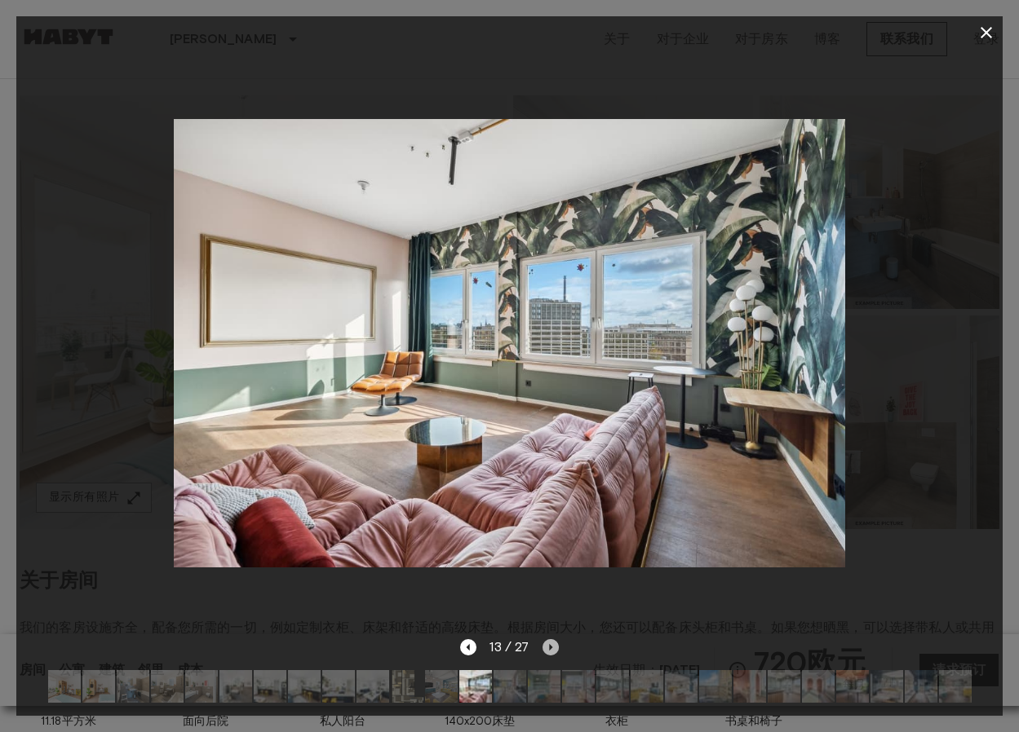
click at [552, 646] on icon "下一张图片" at bounding box center [550, 647] width 16 height 16
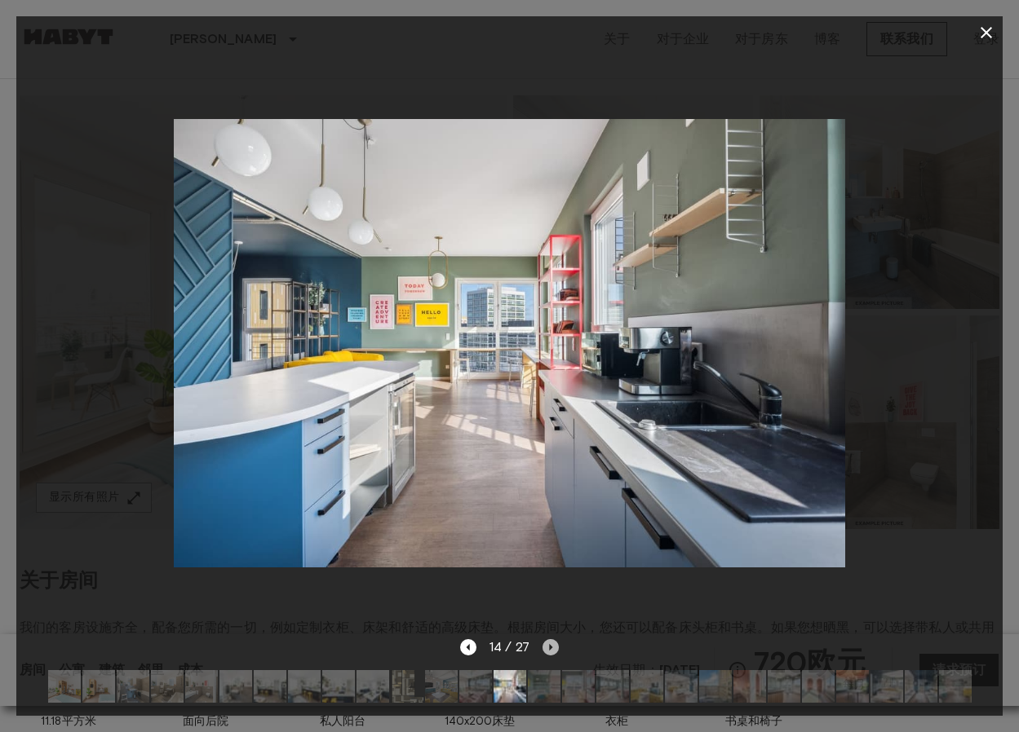
click at [552, 646] on icon "下一张图片" at bounding box center [550, 647] width 16 height 16
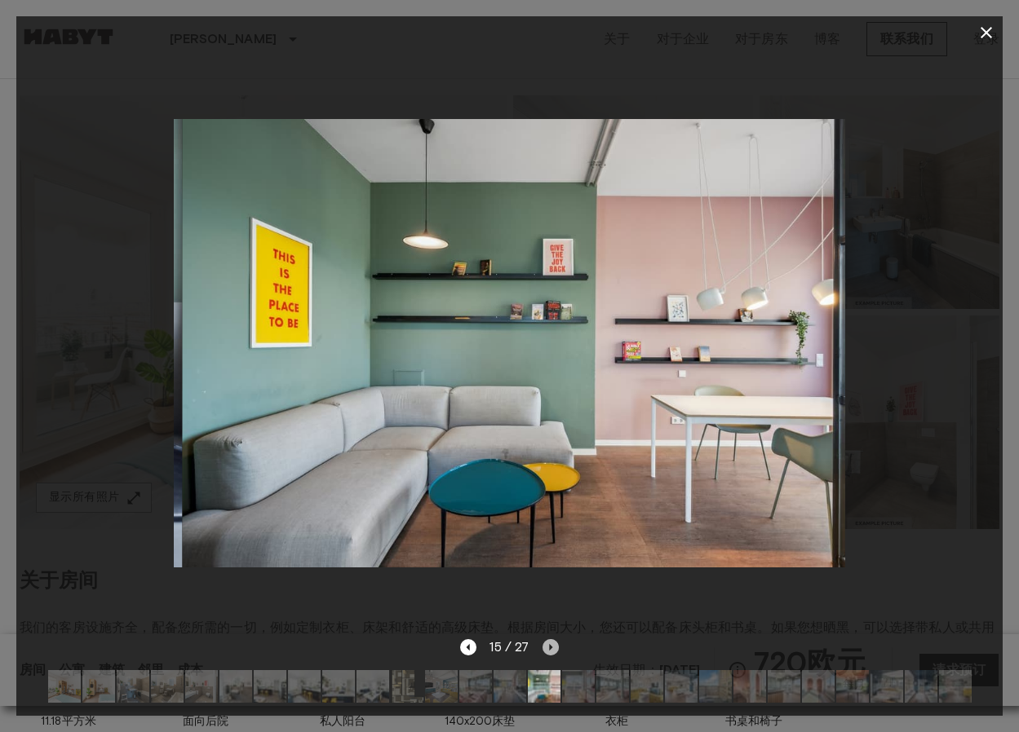
click at [552, 646] on icon "下一张图片" at bounding box center [550, 647] width 16 height 16
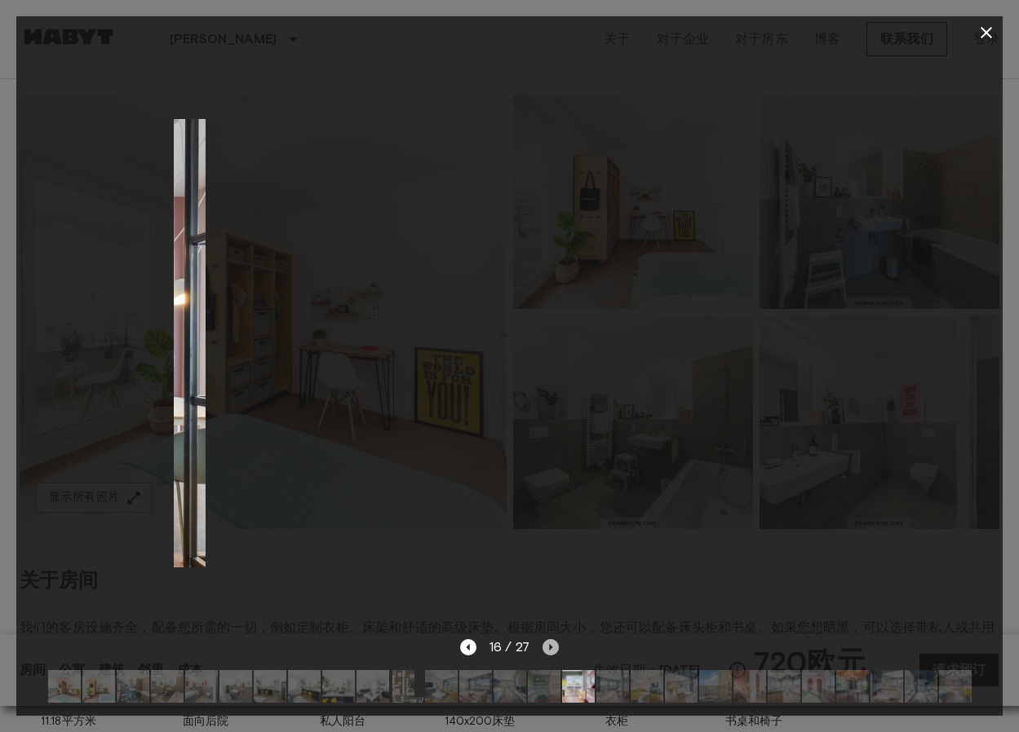
click at [552, 646] on icon "下一张图片" at bounding box center [550, 647] width 16 height 16
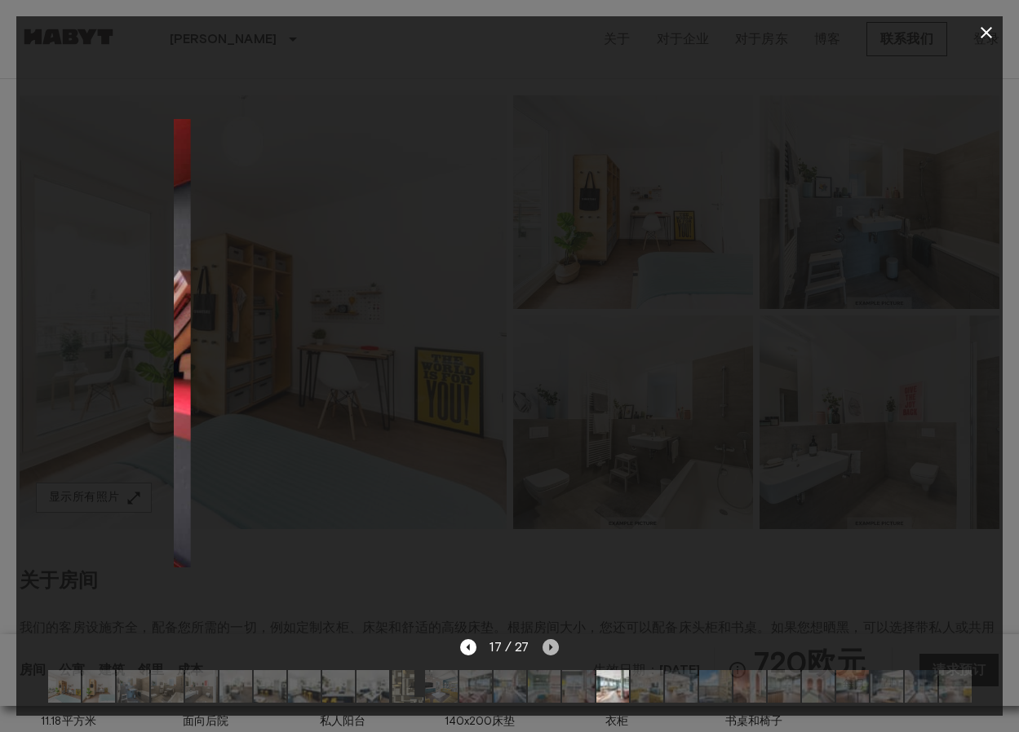
click at [552, 646] on icon "下一张图片" at bounding box center [550, 647] width 16 height 16
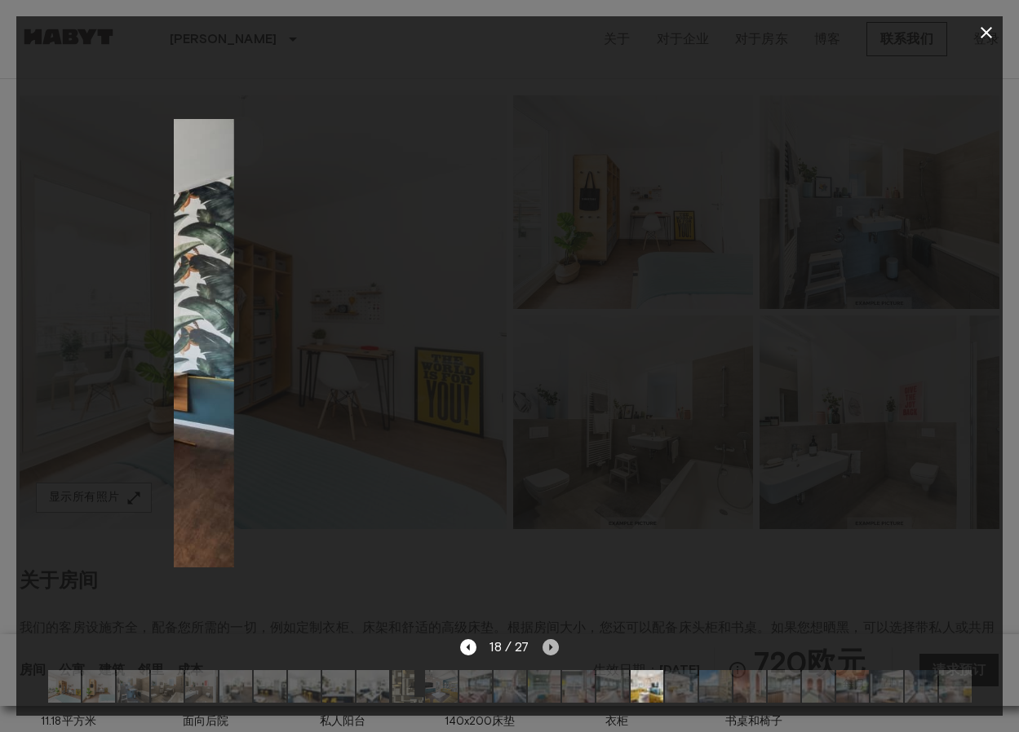
click at [552, 646] on icon "下一张图片" at bounding box center [550, 647] width 16 height 16
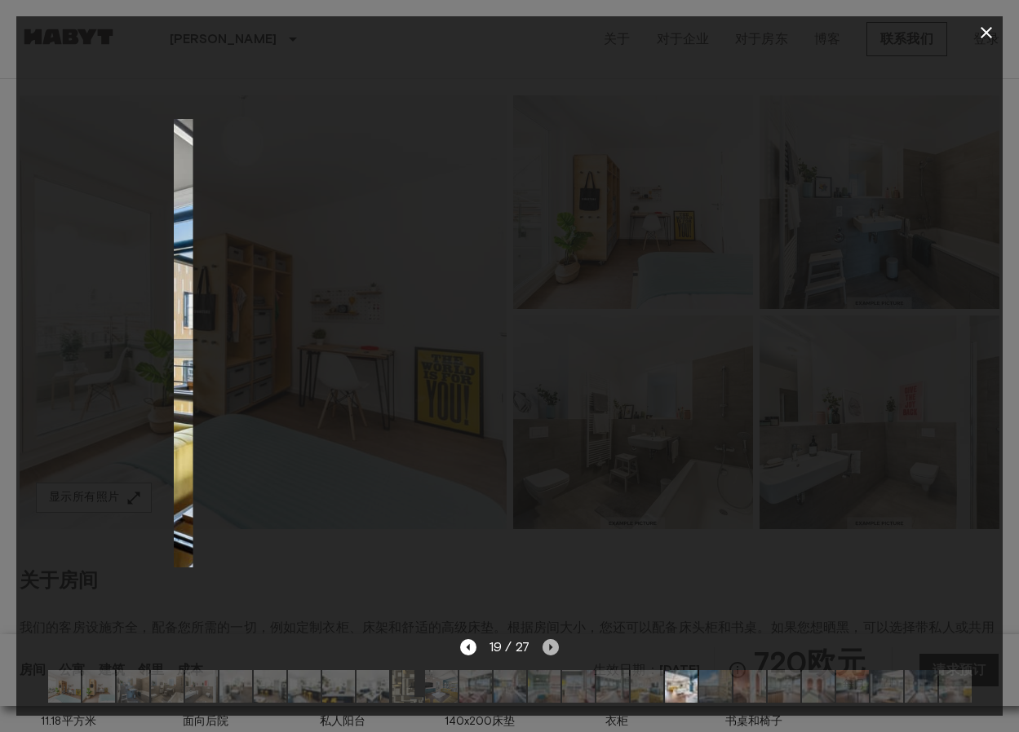
click at [552, 646] on icon "下一张图片" at bounding box center [550, 647] width 16 height 16
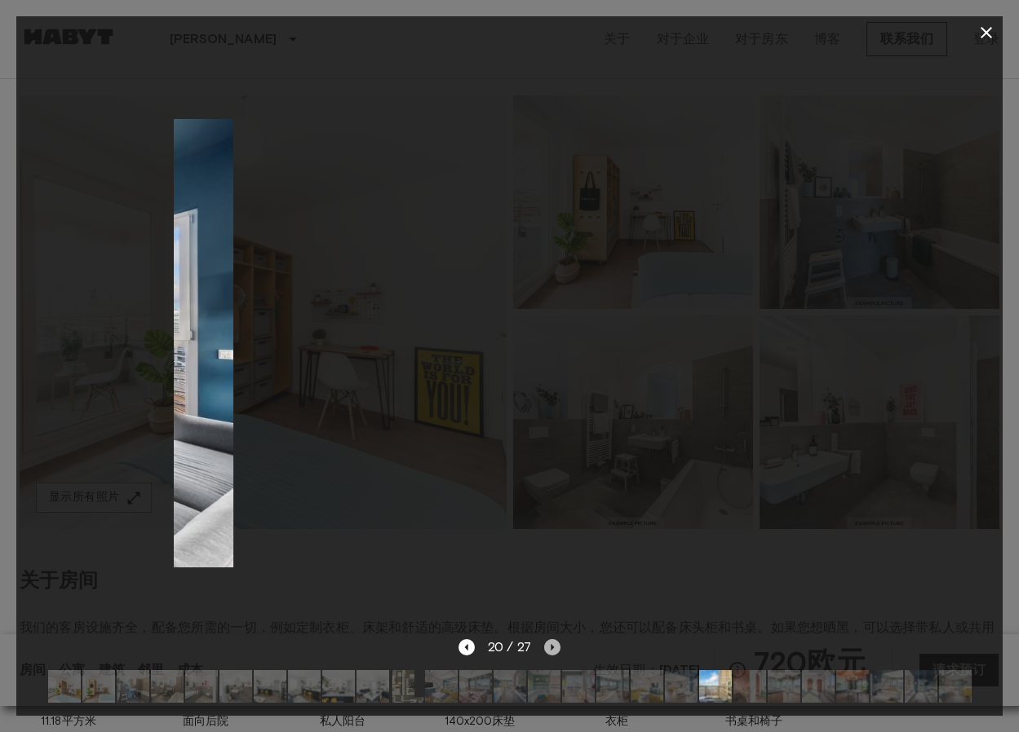
click at [552, 646] on icon "下一张图片" at bounding box center [551, 647] width 3 height 7
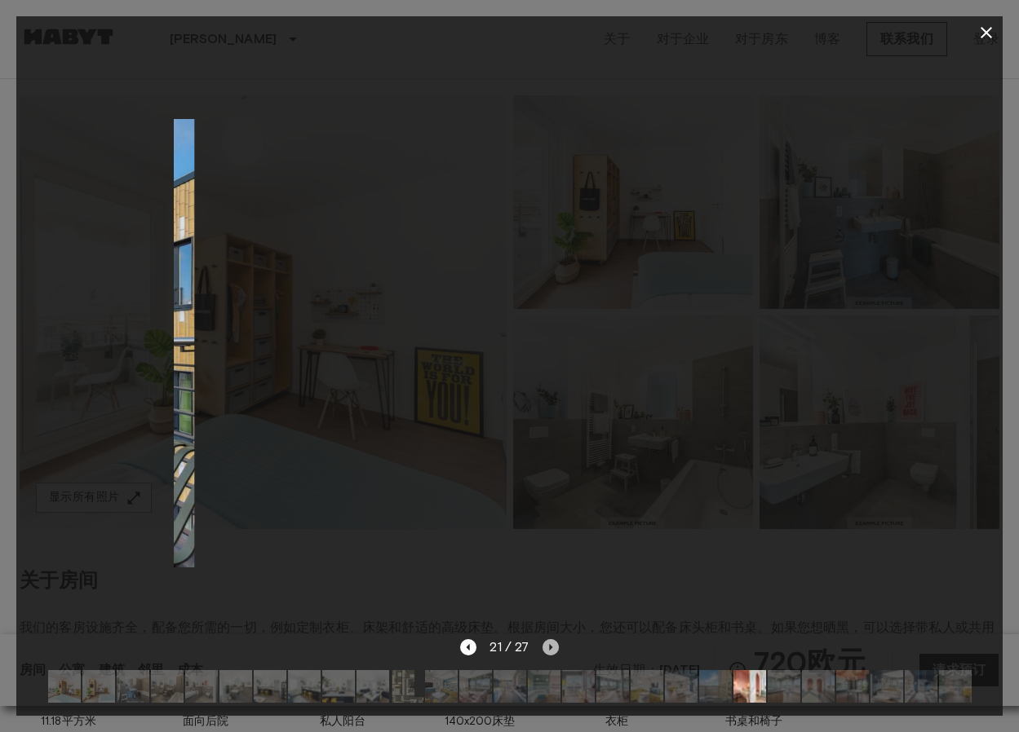
click at [552, 646] on icon "下一张图片" at bounding box center [550, 647] width 16 height 16
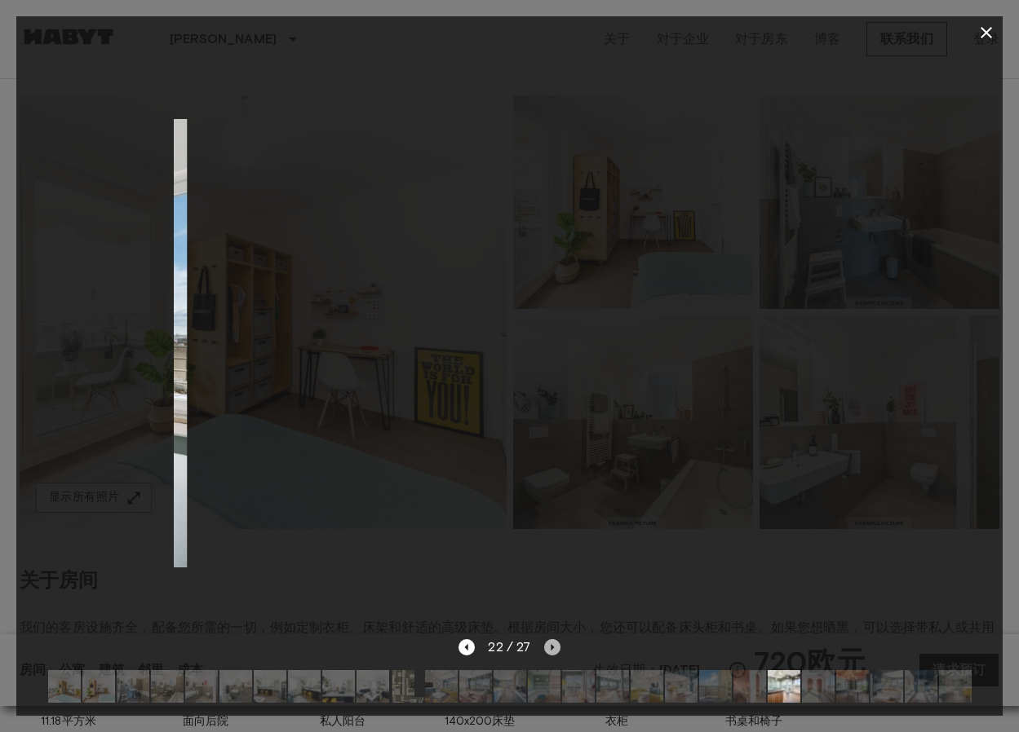
click at [552, 646] on icon "下一张图片" at bounding box center [551, 647] width 3 height 7
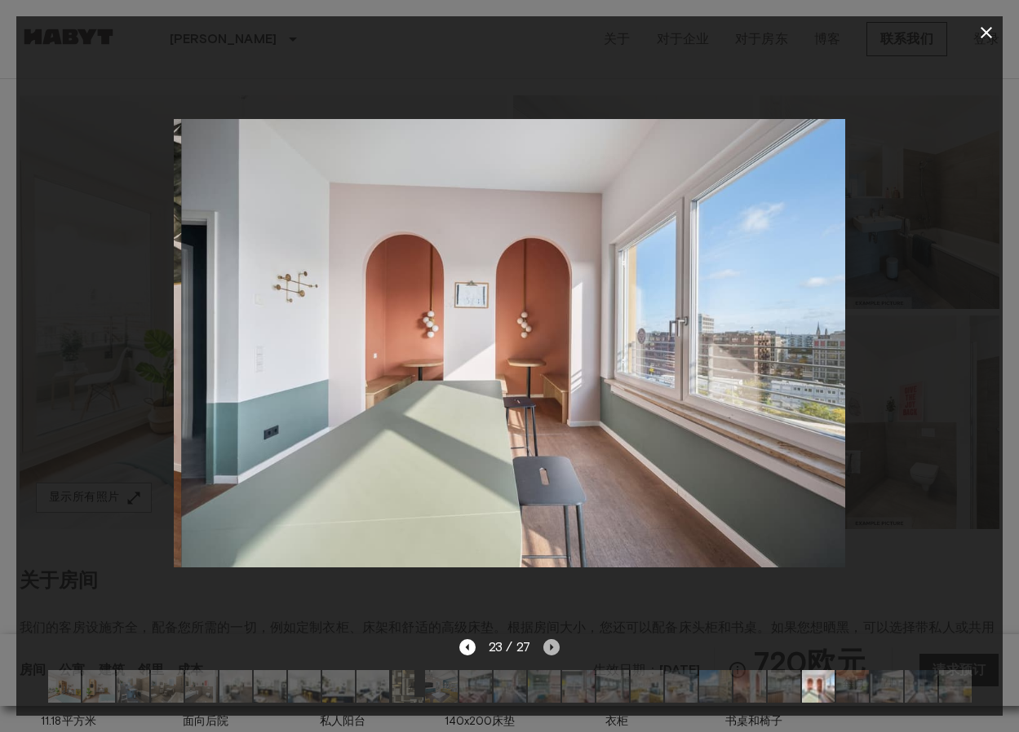
click at [552, 646] on icon "下一张图片" at bounding box center [551, 647] width 3 height 7
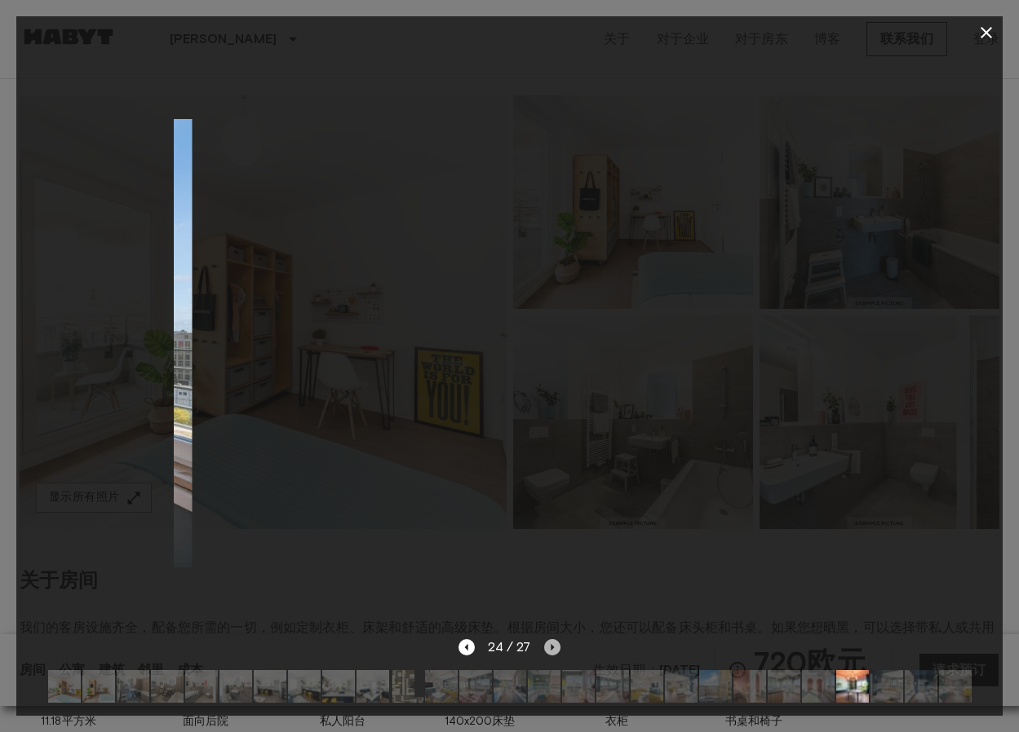
click at [552, 646] on icon "下一张图片" at bounding box center [551, 647] width 3 height 7
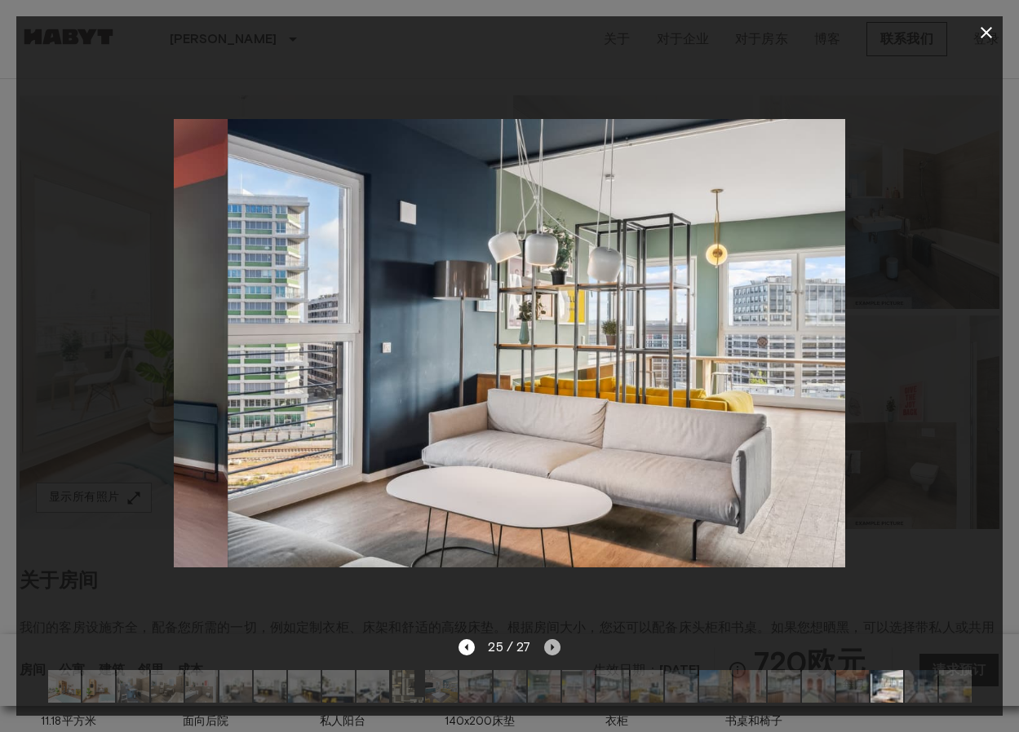
click at [552, 646] on icon "下一张图片" at bounding box center [551, 647] width 3 height 7
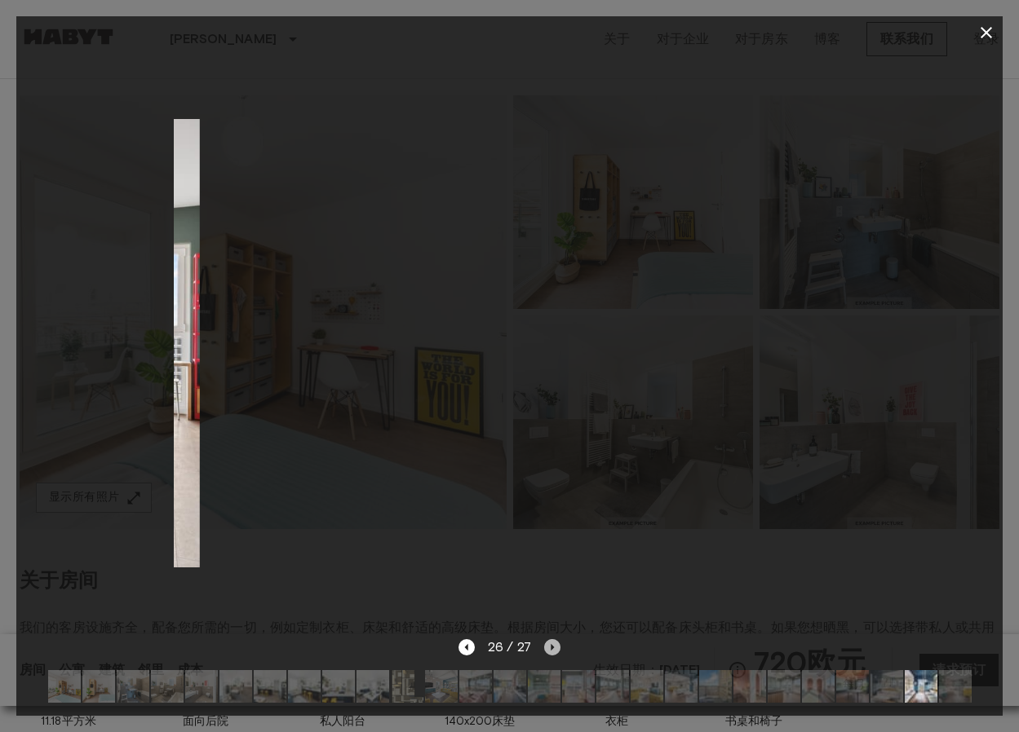
click at [552, 646] on icon "下一张图片" at bounding box center [551, 647] width 3 height 7
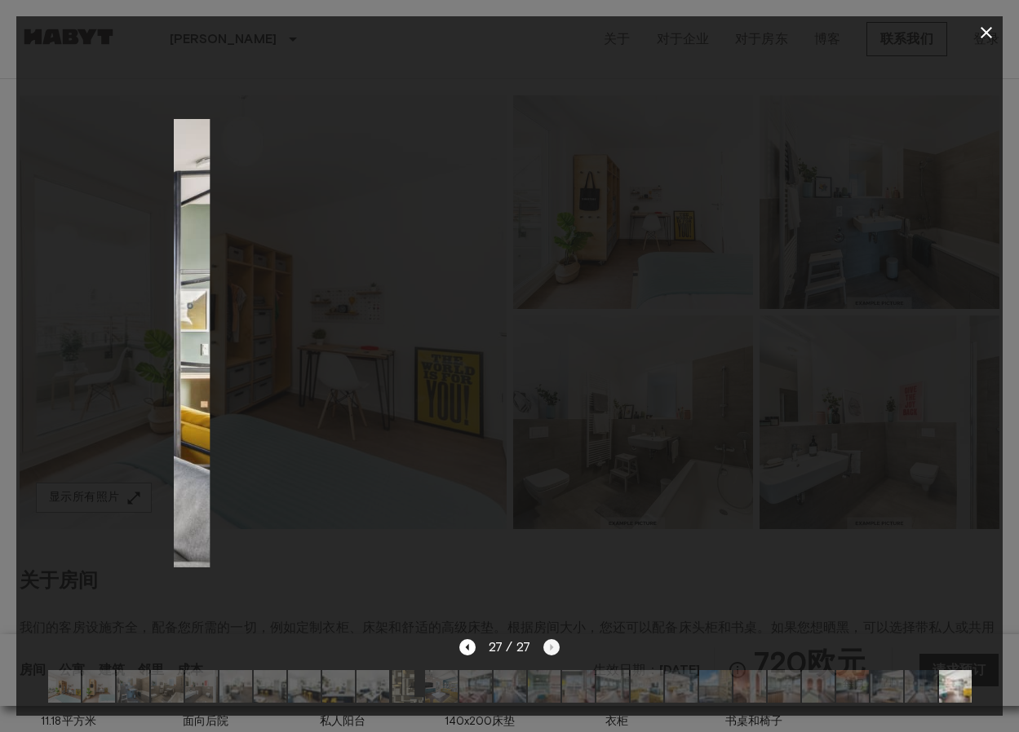
click at [552, 646] on div "27 / 27" at bounding box center [509, 648] width 100 height 20
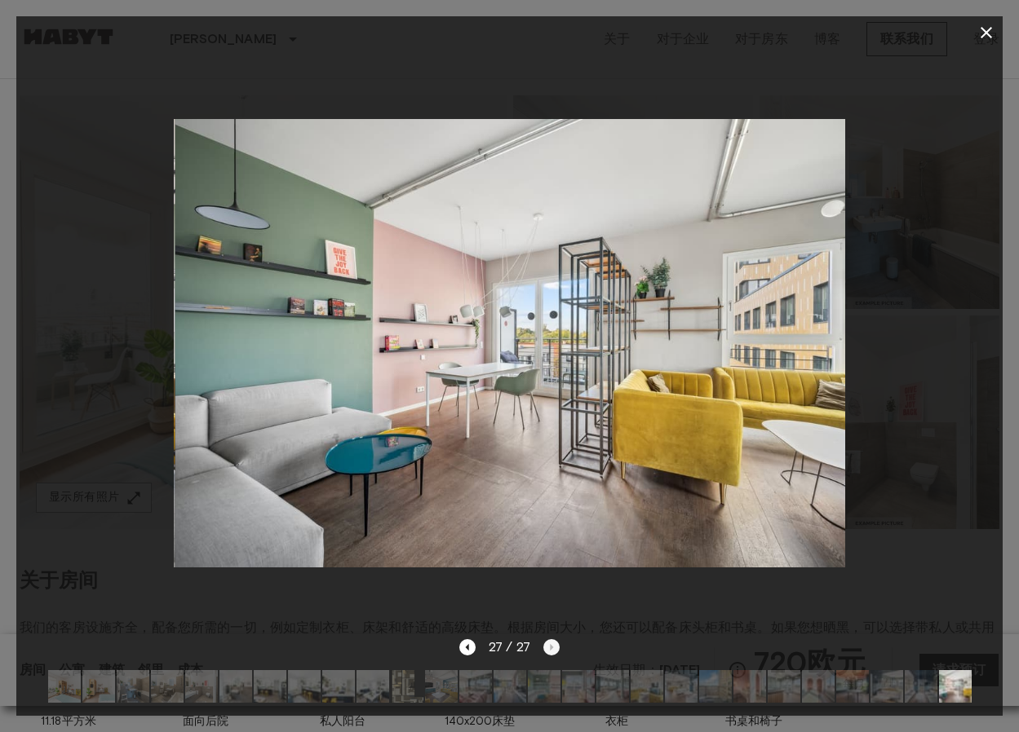
click at [552, 646] on div "27 / 27" at bounding box center [509, 648] width 100 height 20
click at [977, 30] on icon "button" at bounding box center [986, 33] width 20 height 20
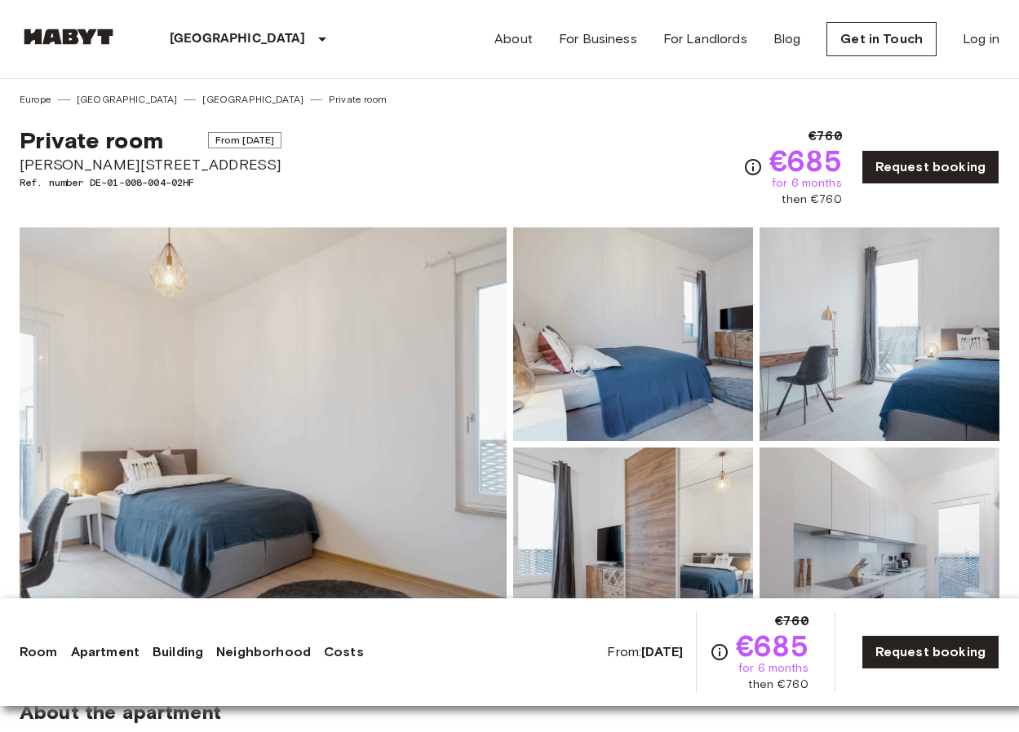
click at [402, 442] on img at bounding box center [263, 445] width 487 height 434
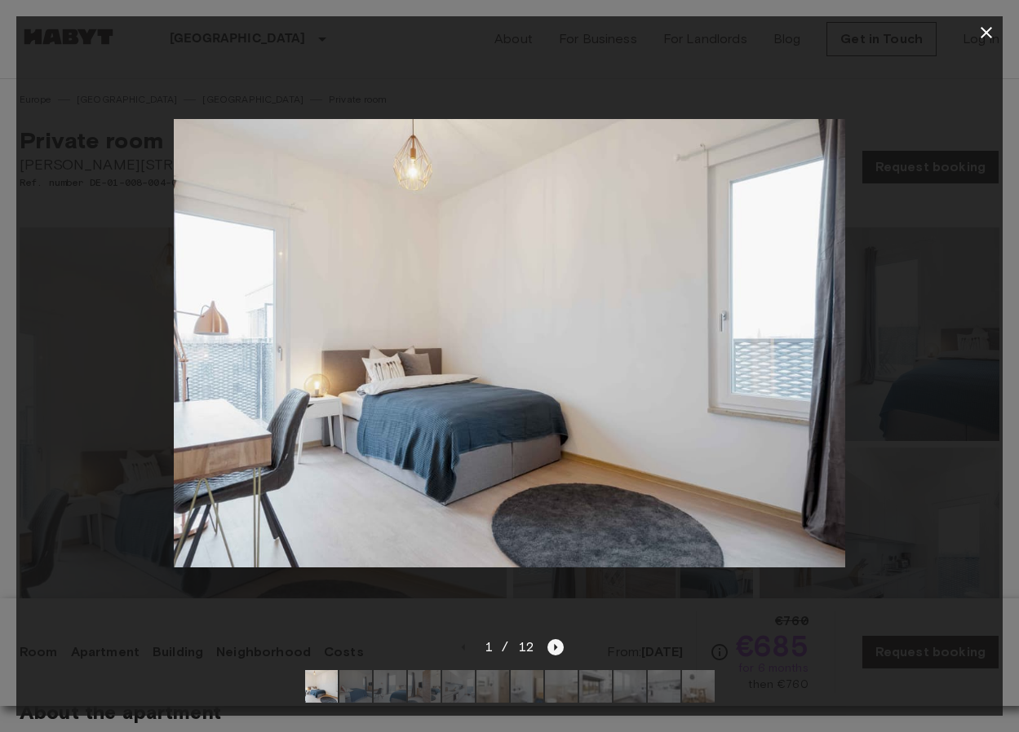
click at [557, 649] on icon "Next image" at bounding box center [555, 647] width 16 height 16
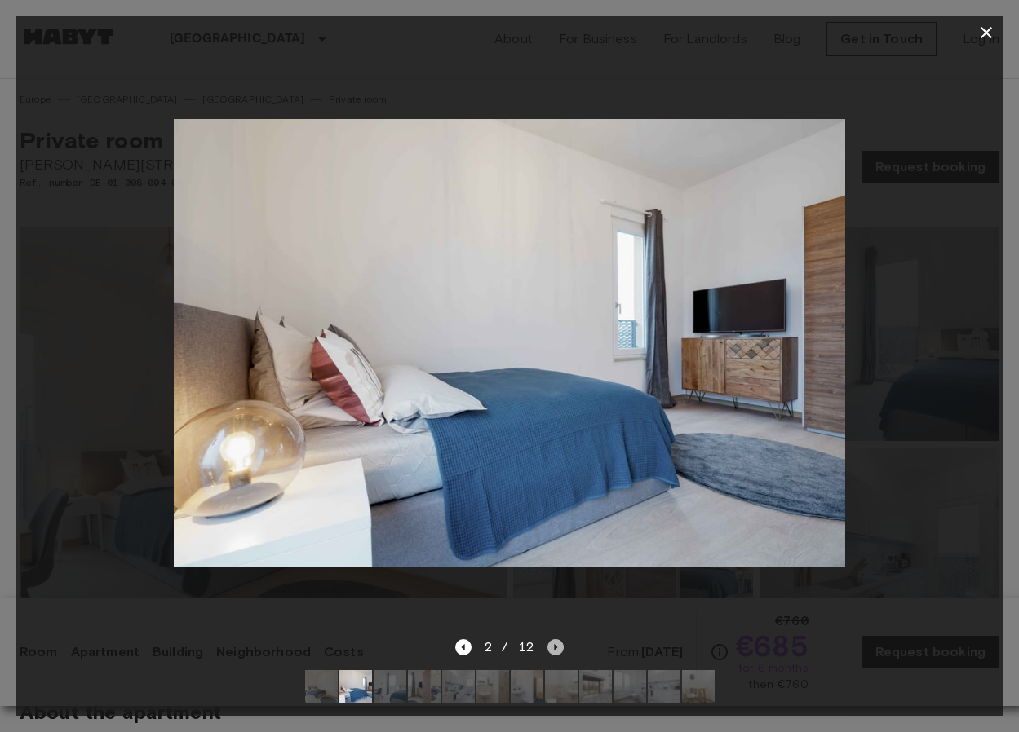
click at [557, 649] on icon "Next image" at bounding box center [555, 647] width 16 height 16
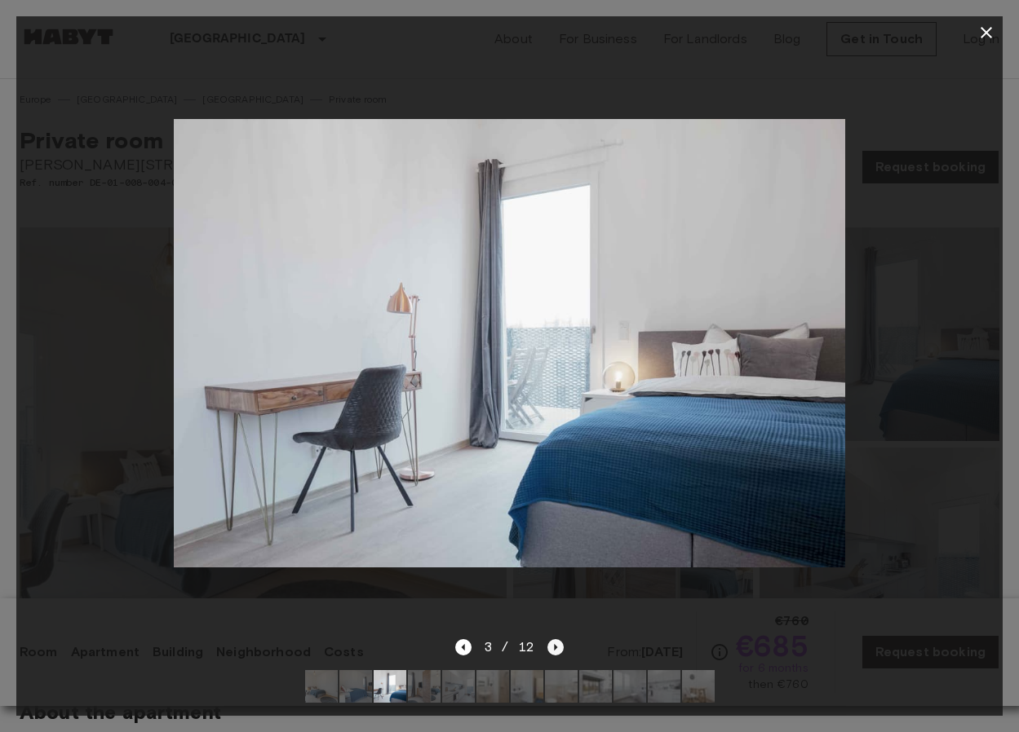
click at [557, 649] on icon "Next image" at bounding box center [555, 647] width 16 height 16
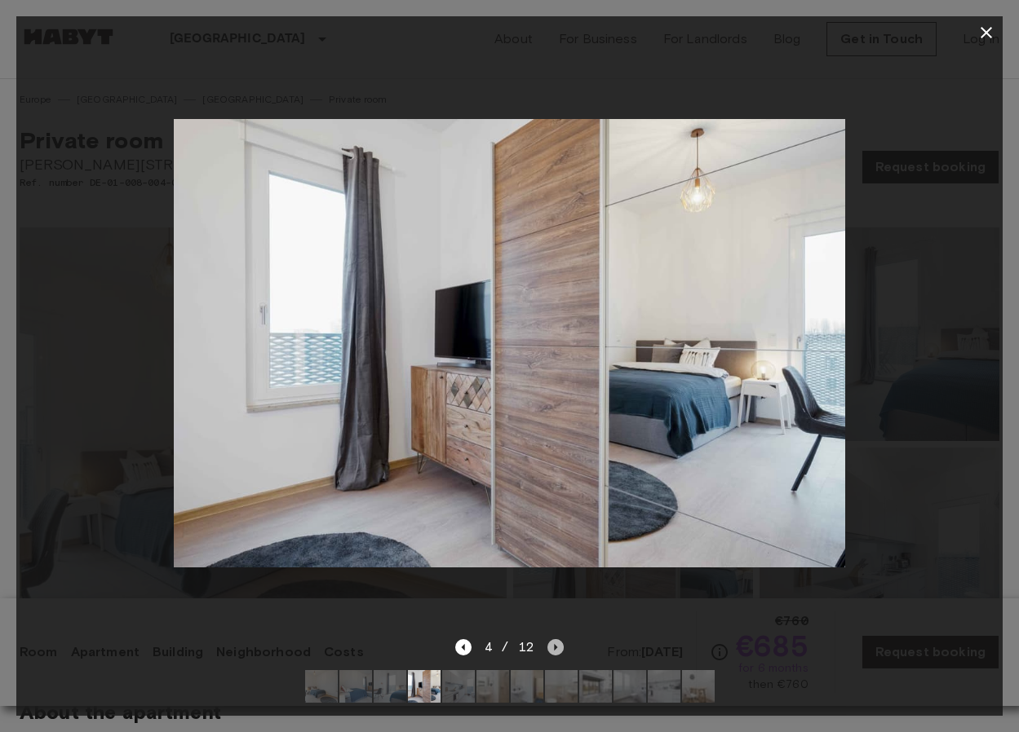
click at [557, 649] on icon "Next image" at bounding box center [555, 647] width 16 height 16
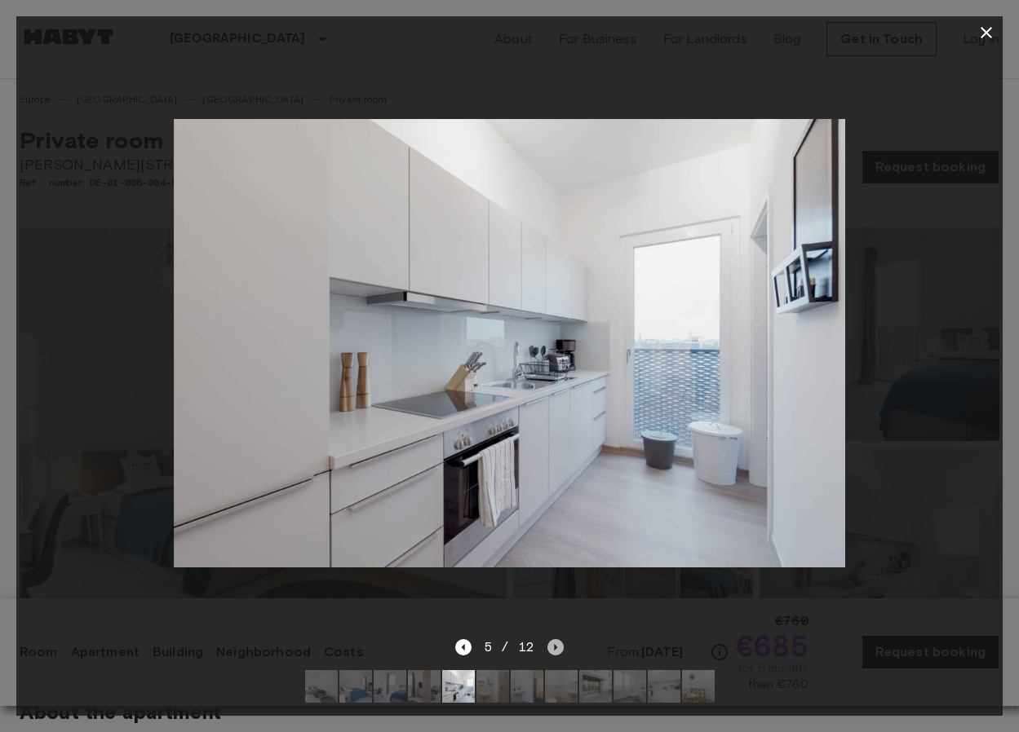
click at [557, 649] on icon "Next image" at bounding box center [555, 647] width 16 height 16
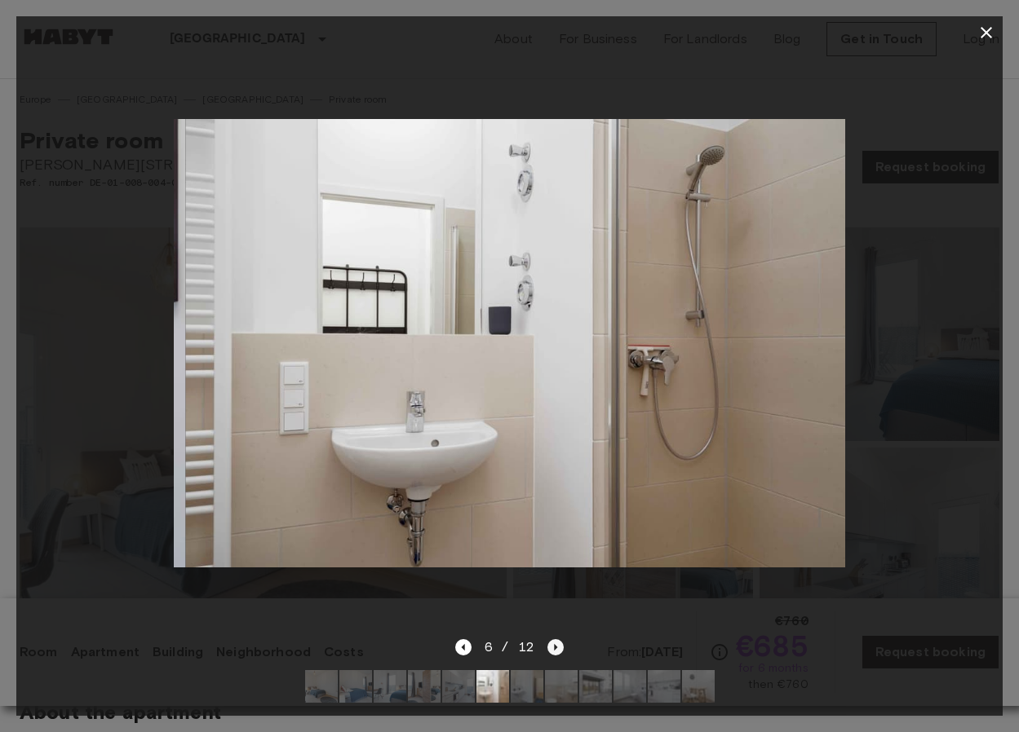
click at [557, 649] on icon "Next image" at bounding box center [555, 647] width 16 height 16
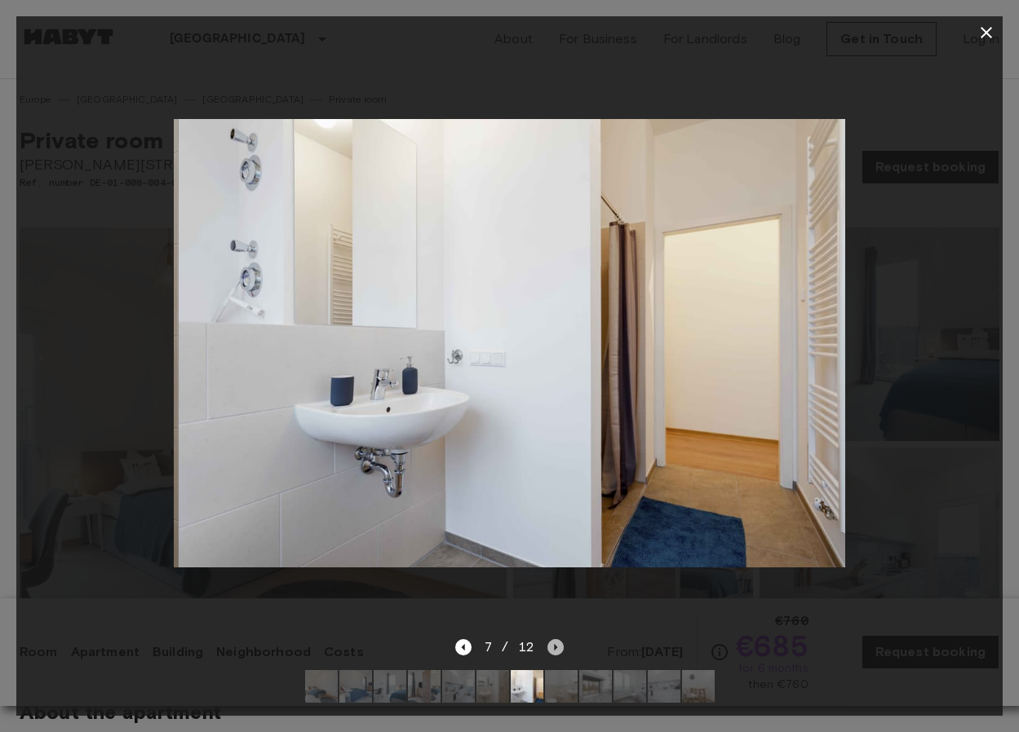
click at [557, 649] on icon "Next image" at bounding box center [555, 647] width 16 height 16
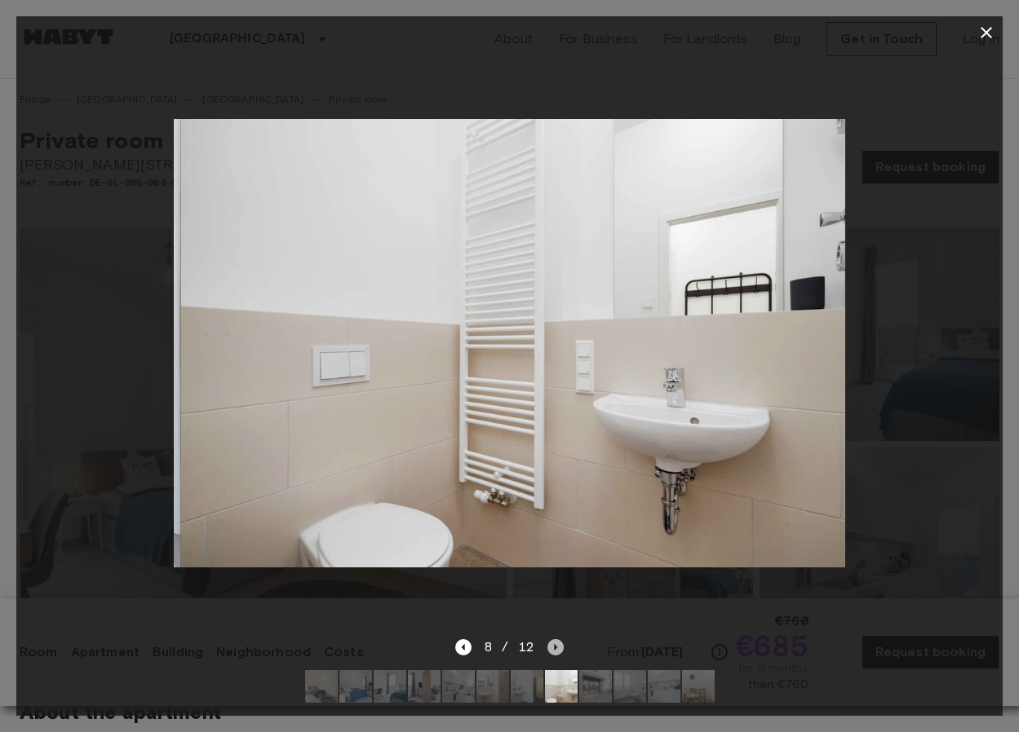
click at [557, 649] on icon "Next image" at bounding box center [555, 647] width 16 height 16
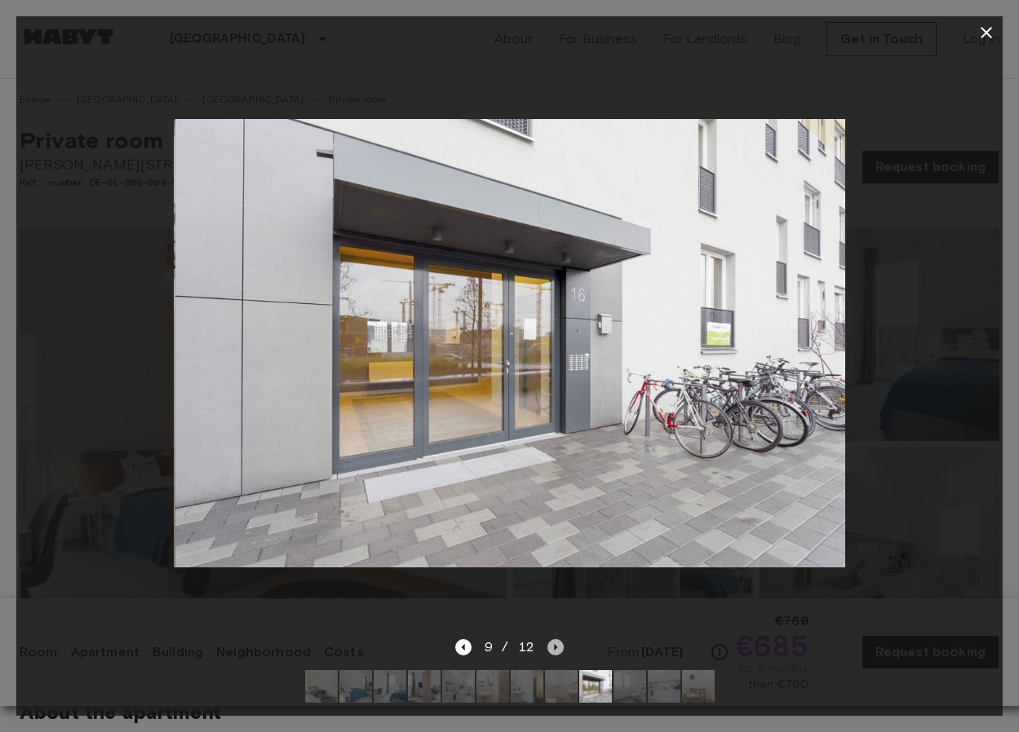
click at [557, 649] on icon "Next image" at bounding box center [555, 647] width 16 height 16
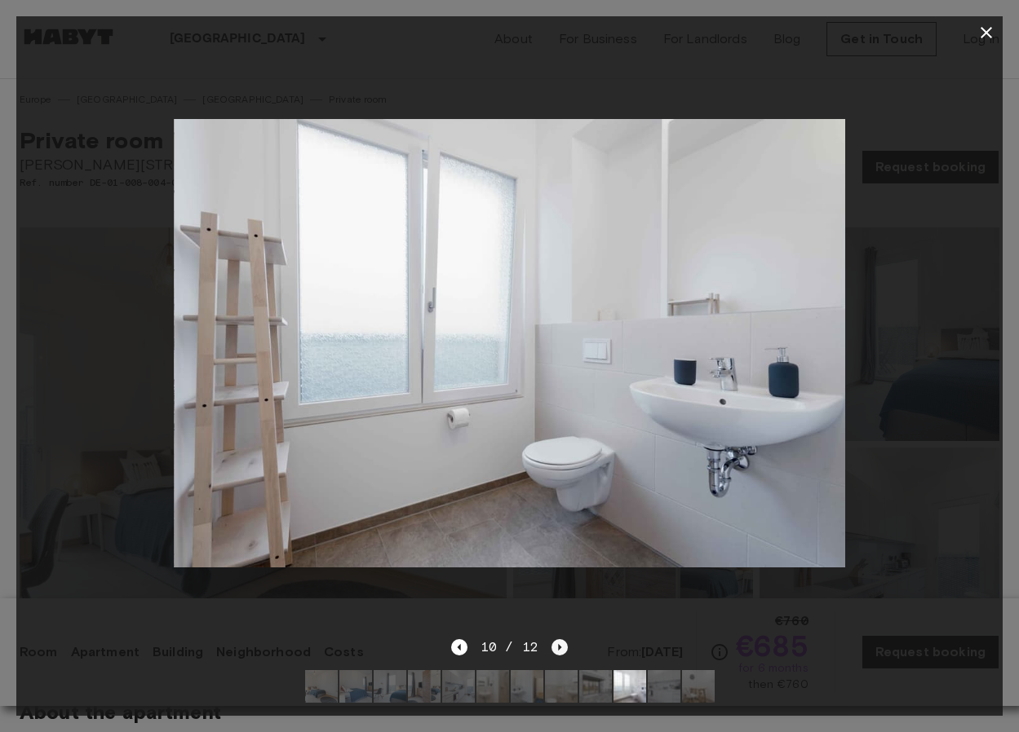
click at [558, 649] on icon "Next image" at bounding box center [559, 647] width 3 height 7
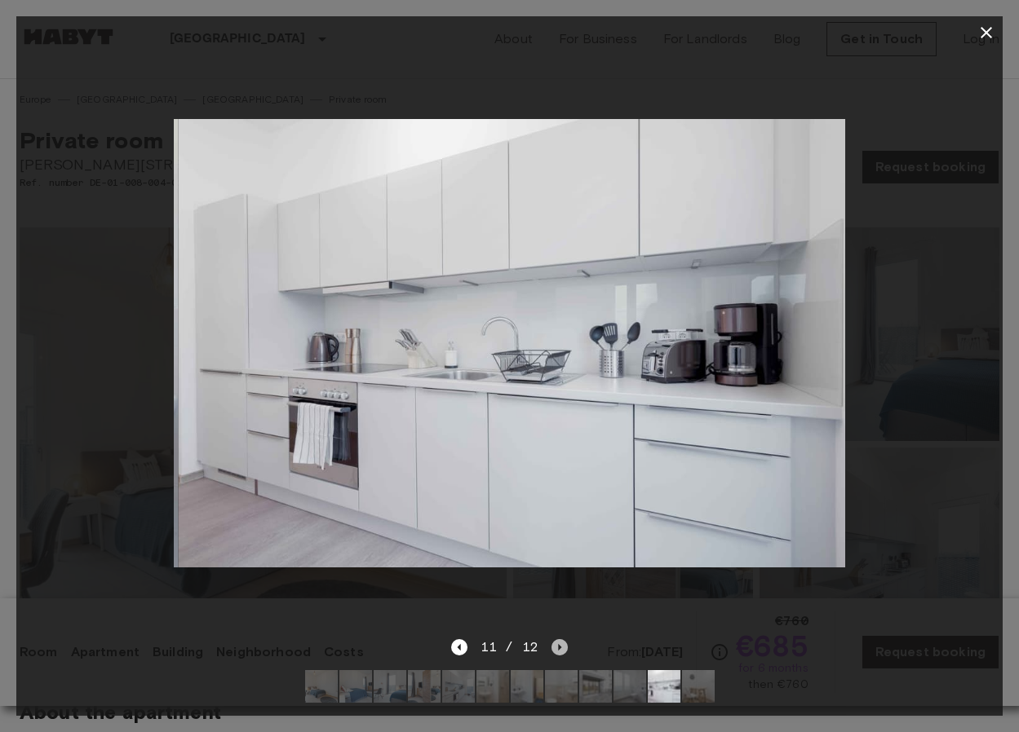
click at [558, 649] on icon "Next image" at bounding box center [559, 647] width 3 height 7
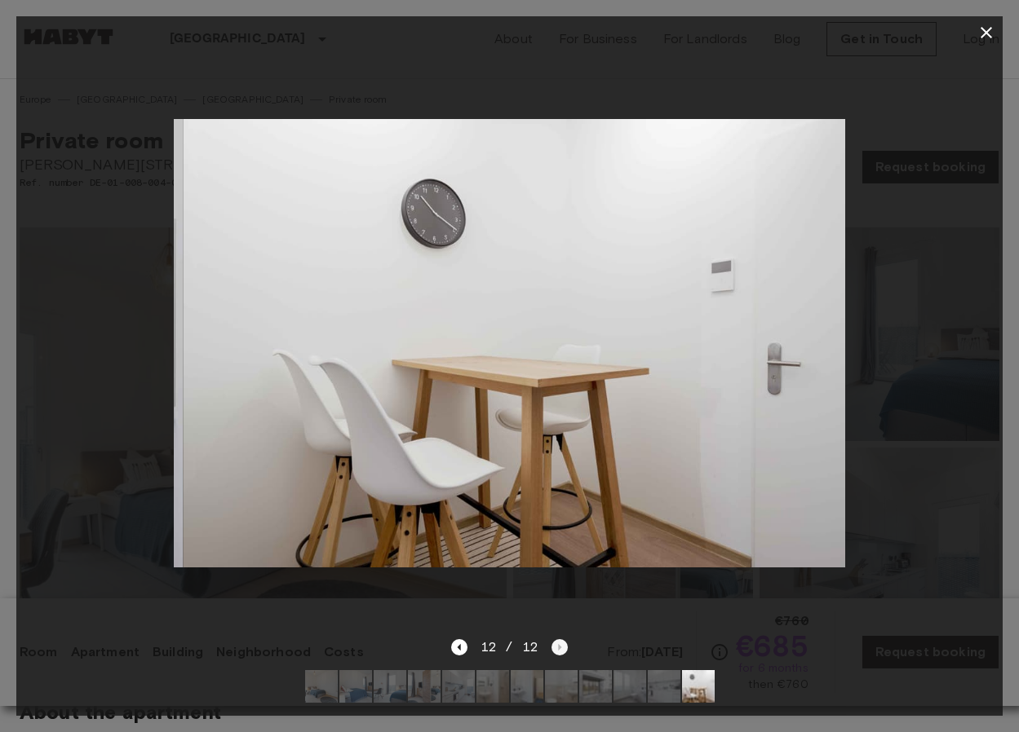
click at [557, 649] on div "12 / 12" at bounding box center [509, 648] width 117 height 20
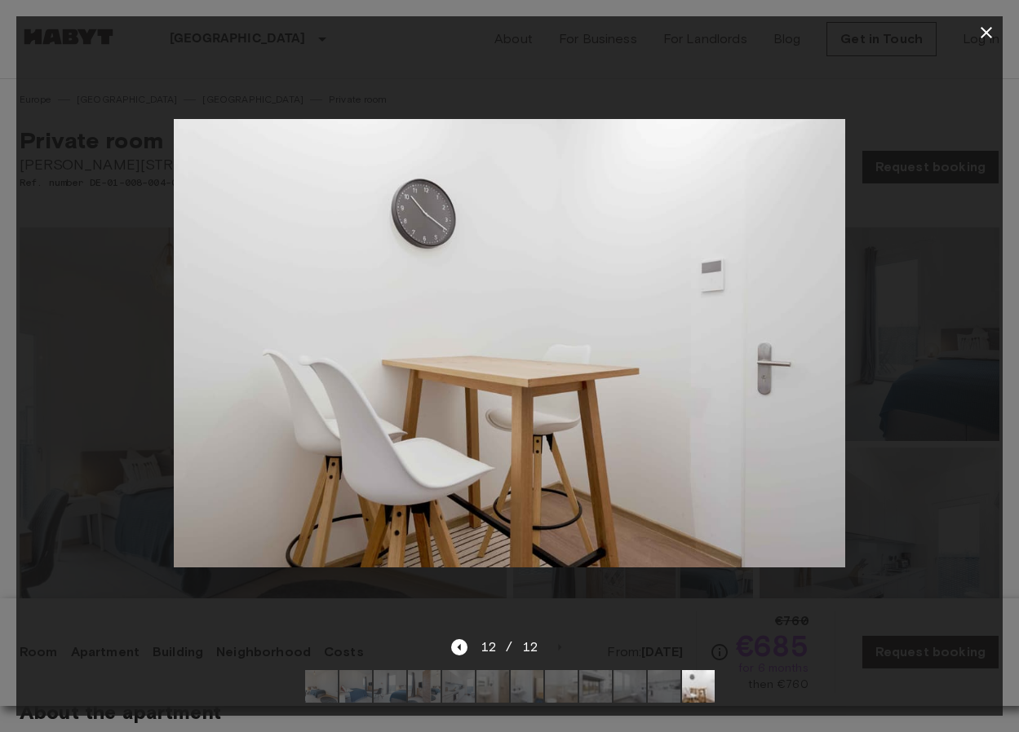
click at [981, 30] on icon "button" at bounding box center [986, 33] width 20 height 20
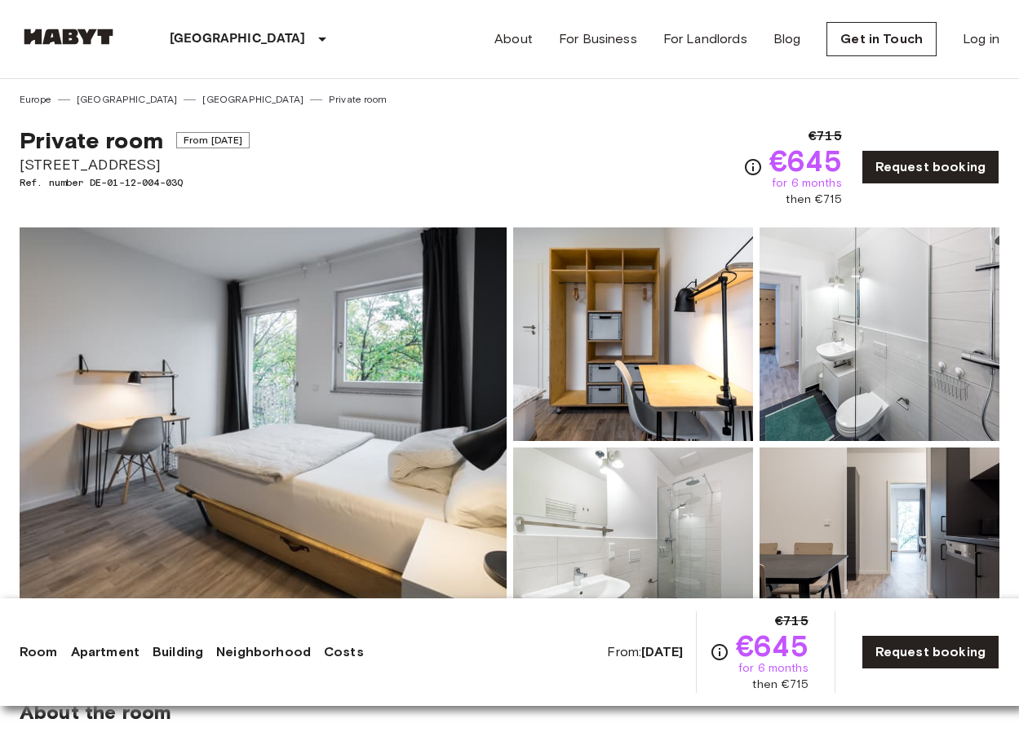
click at [403, 463] on img at bounding box center [263, 445] width 487 height 434
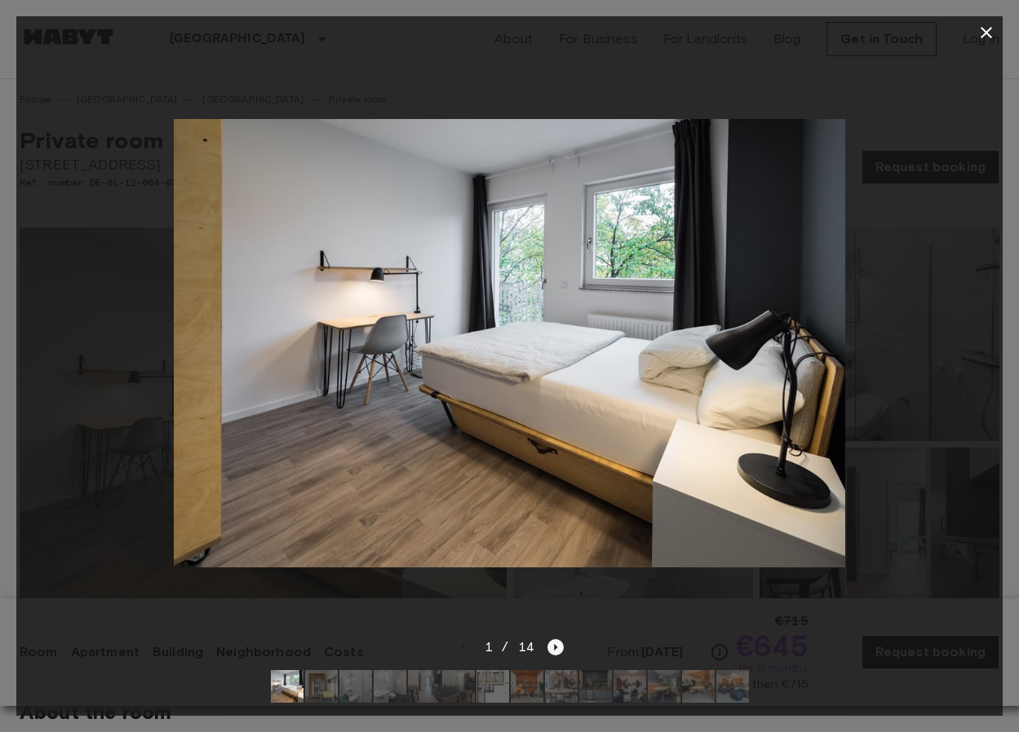
click at [548, 648] on icon "Next image" at bounding box center [555, 647] width 16 height 16
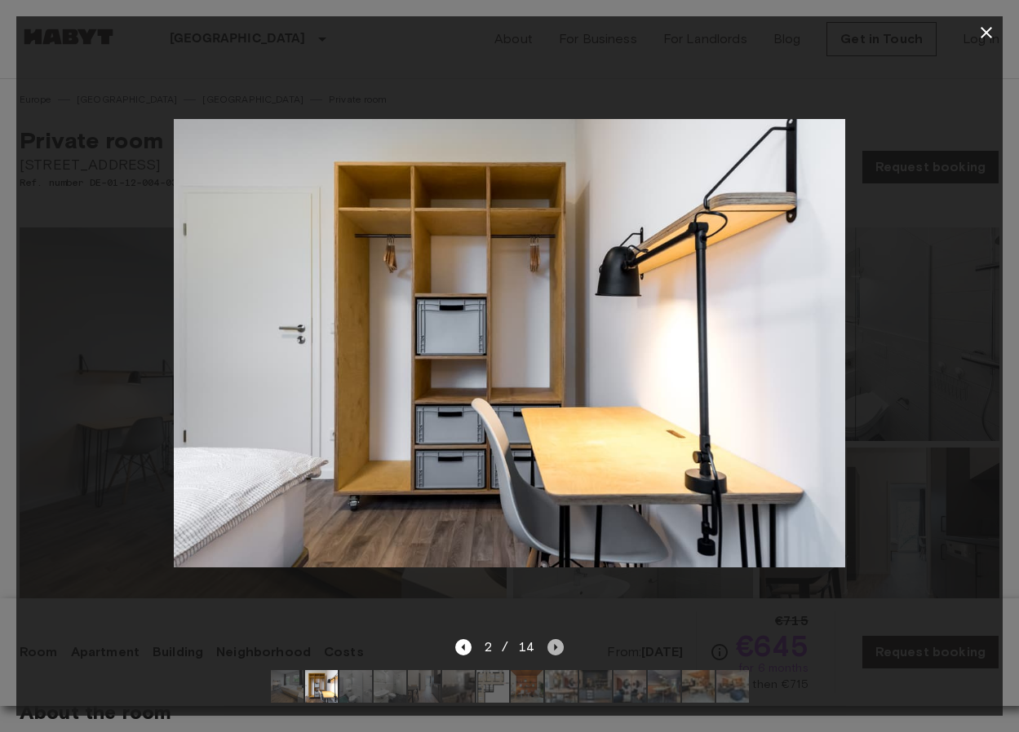
click at [548, 648] on icon "Next image" at bounding box center [555, 647] width 16 height 16
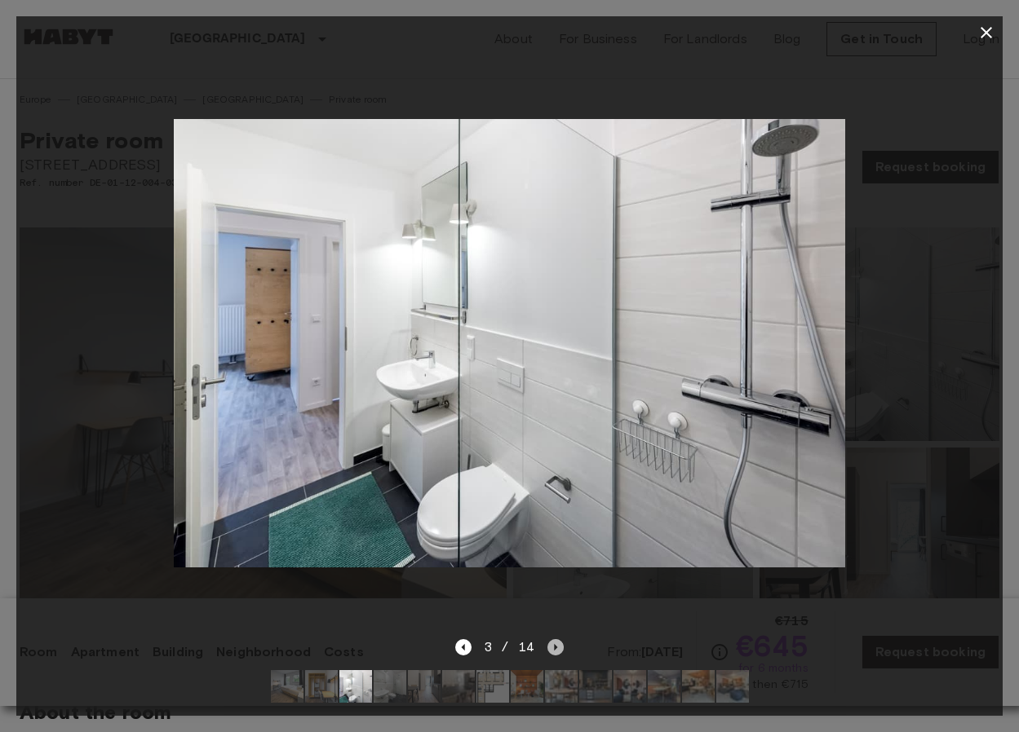
click at [548, 648] on icon "Next image" at bounding box center [555, 647] width 16 height 16
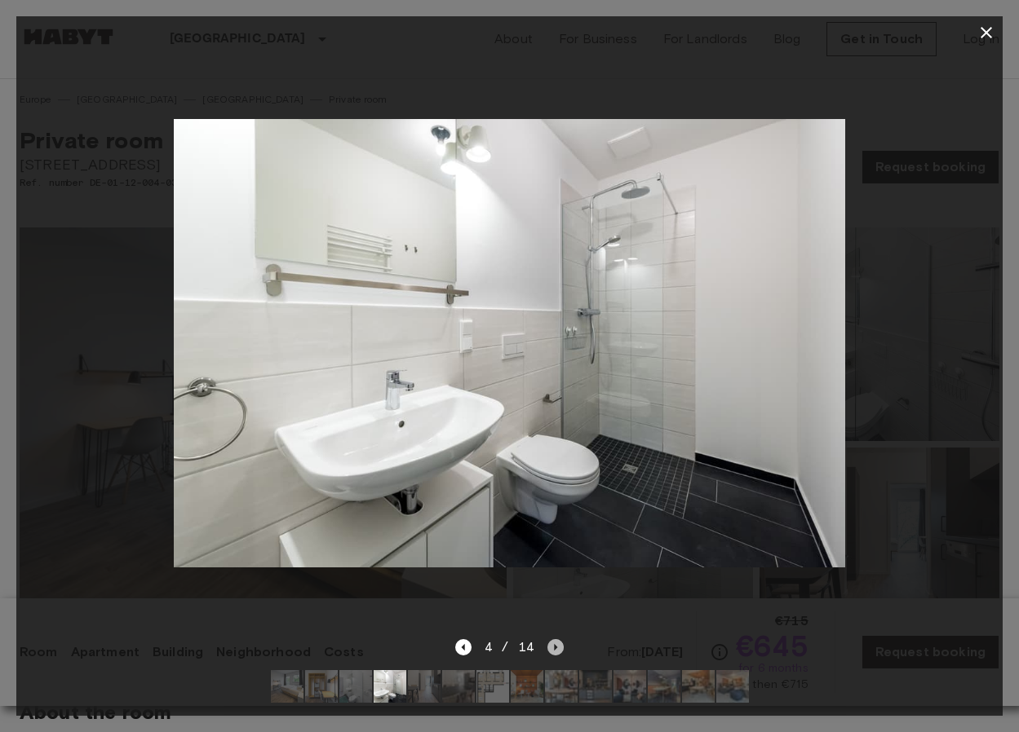
click at [548, 648] on icon "Next image" at bounding box center [555, 647] width 16 height 16
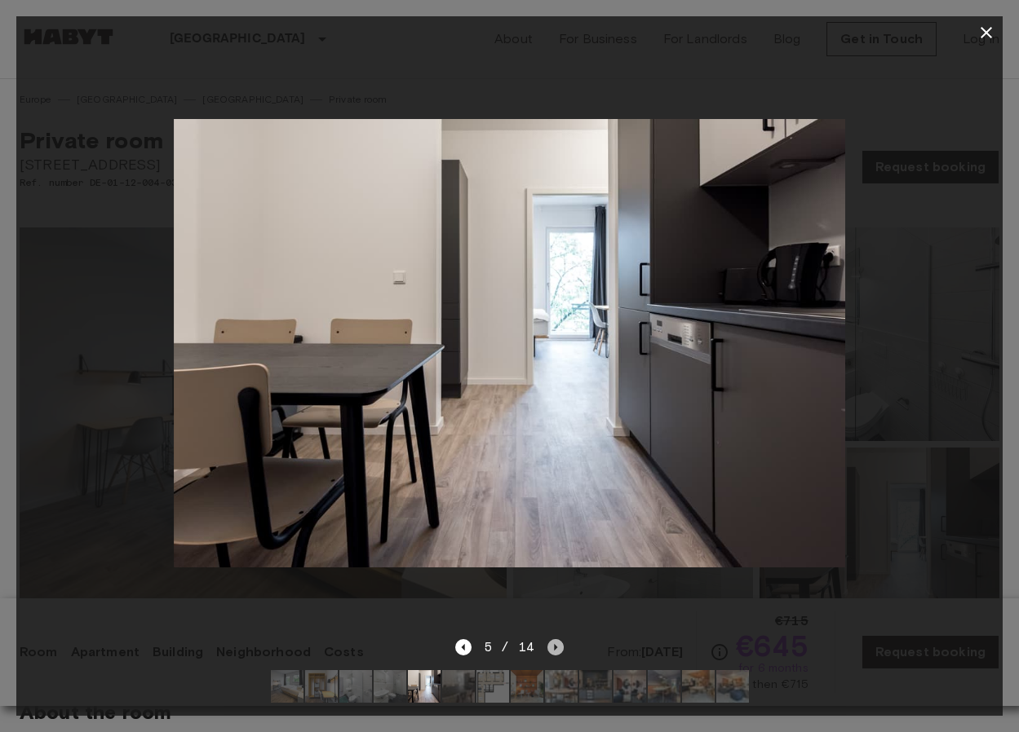
click at [548, 648] on icon "Next image" at bounding box center [555, 647] width 16 height 16
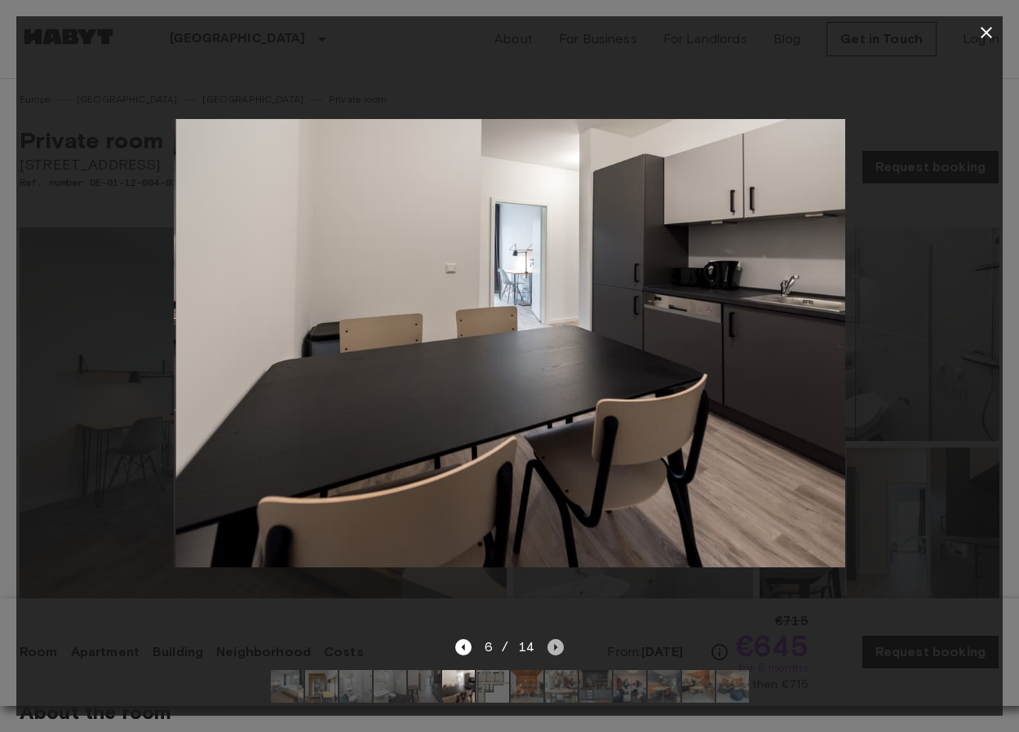
click at [548, 648] on icon "Next image" at bounding box center [555, 647] width 16 height 16
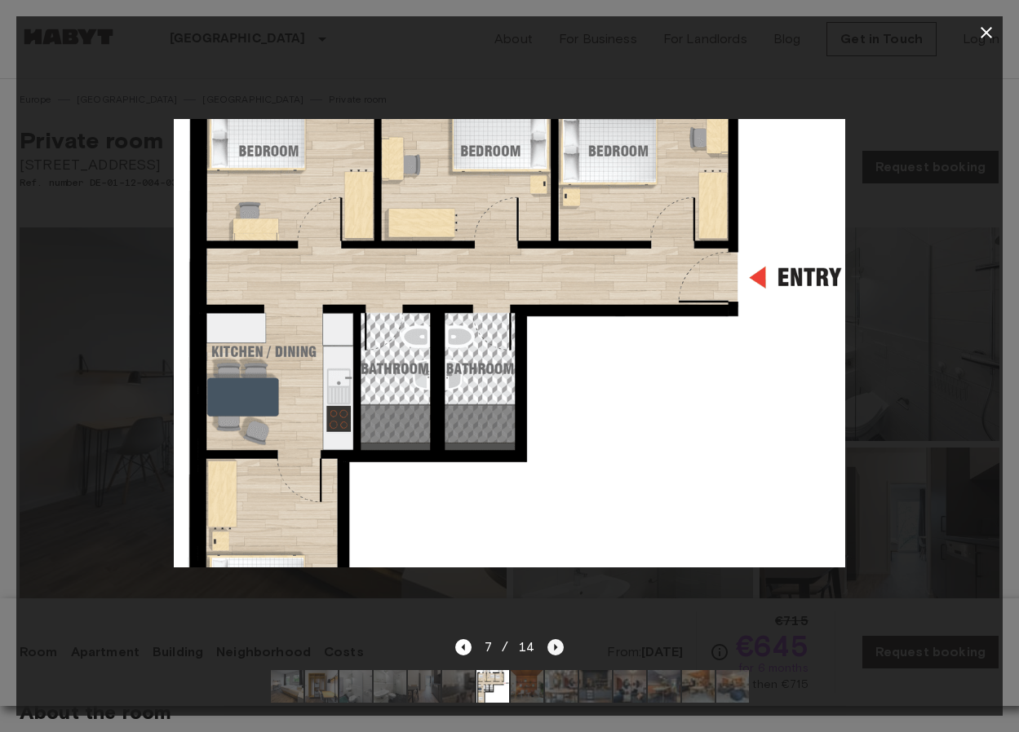
click at [551, 646] on icon "Next image" at bounding box center [555, 647] width 16 height 16
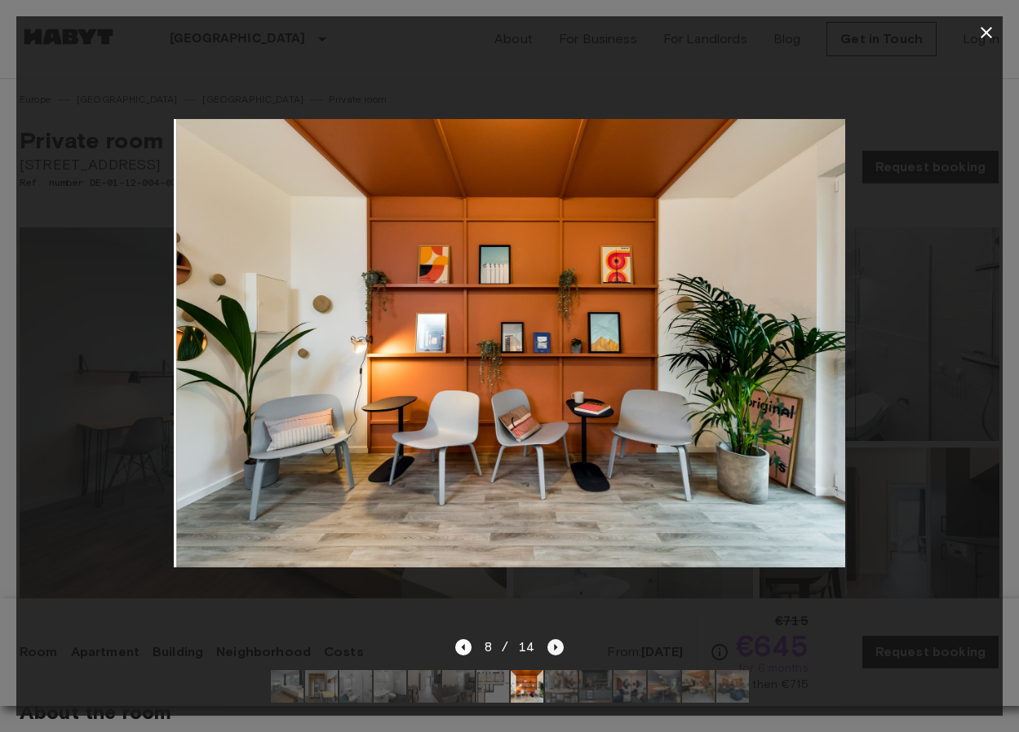
click at [551, 646] on icon "Next image" at bounding box center [555, 647] width 16 height 16
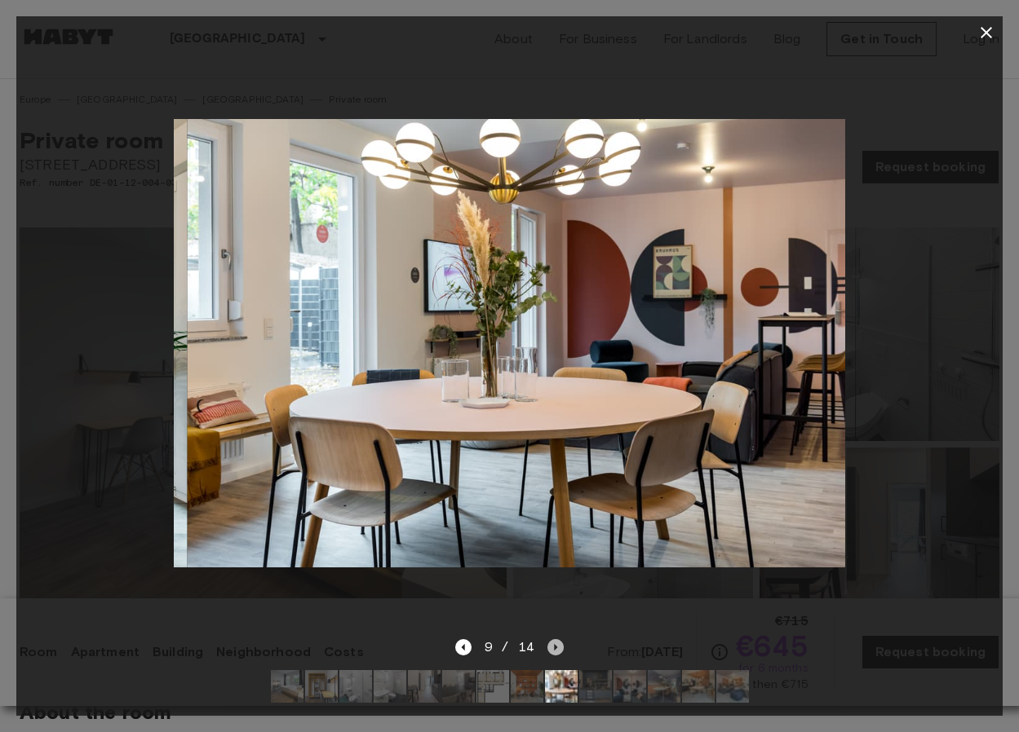
click at [551, 646] on icon "Next image" at bounding box center [555, 647] width 16 height 16
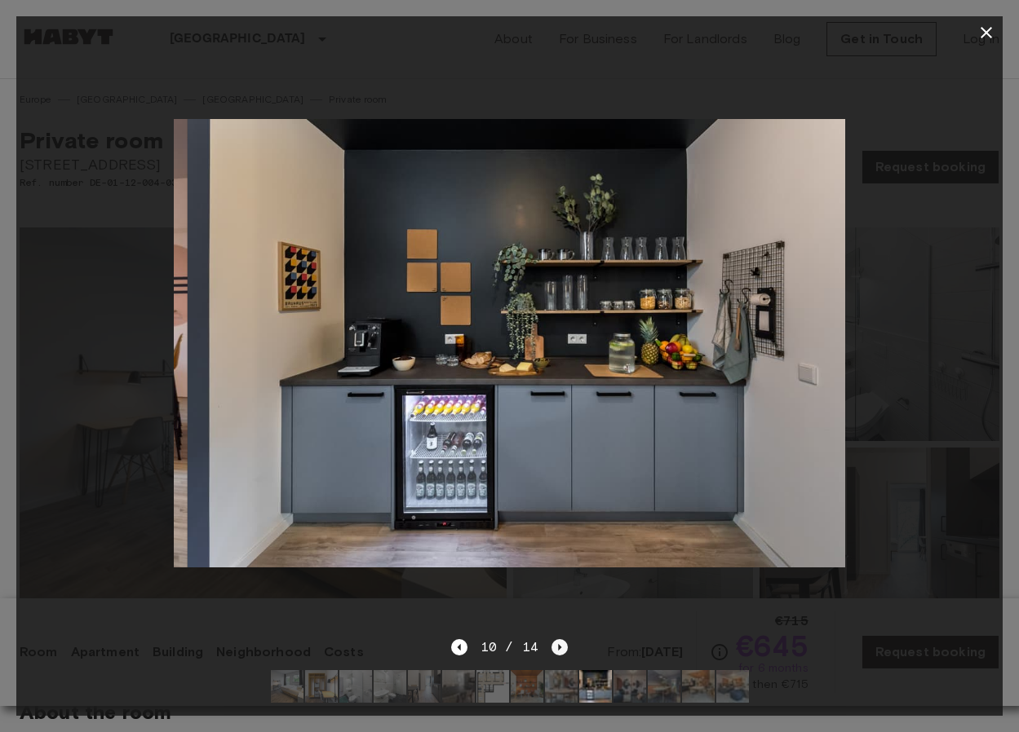
click at [551, 643] on icon "Next image" at bounding box center [559, 647] width 16 height 16
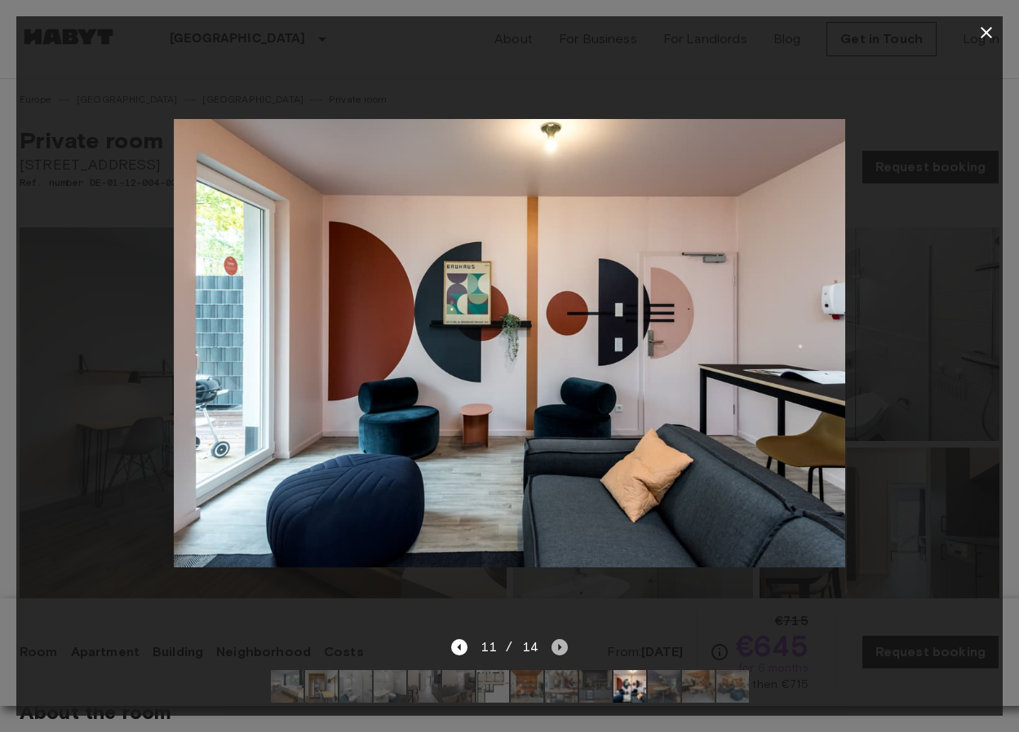
click at [551, 643] on icon "Next image" at bounding box center [559, 647] width 16 height 16
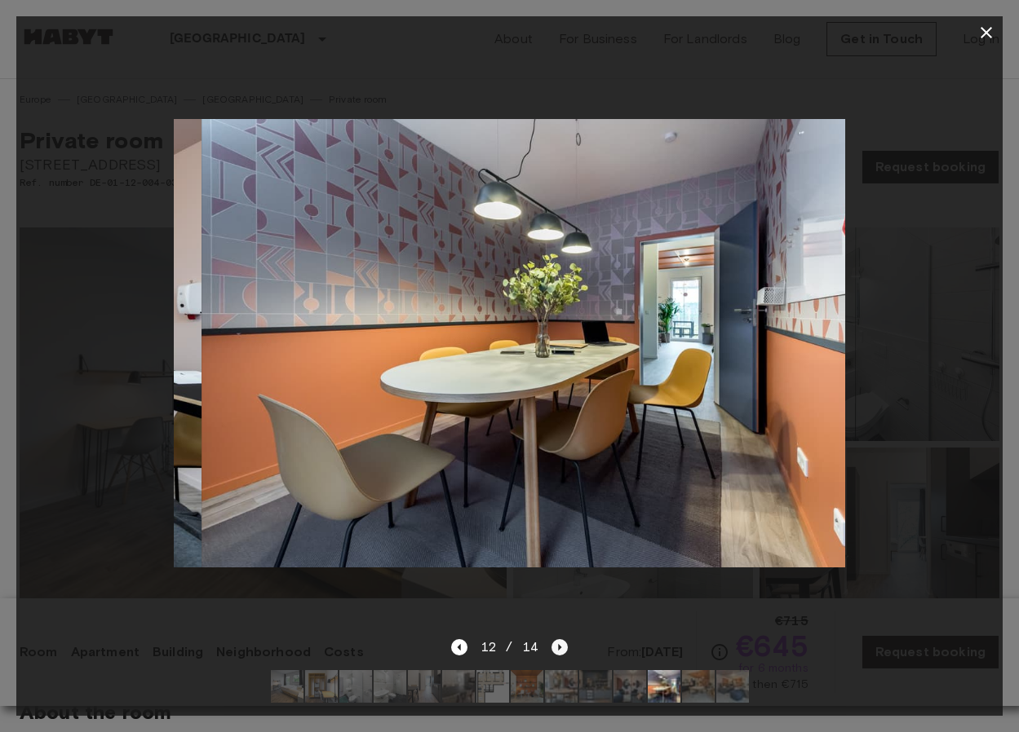
click at [551, 643] on icon "Next image" at bounding box center [559, 647] width 16 height 16
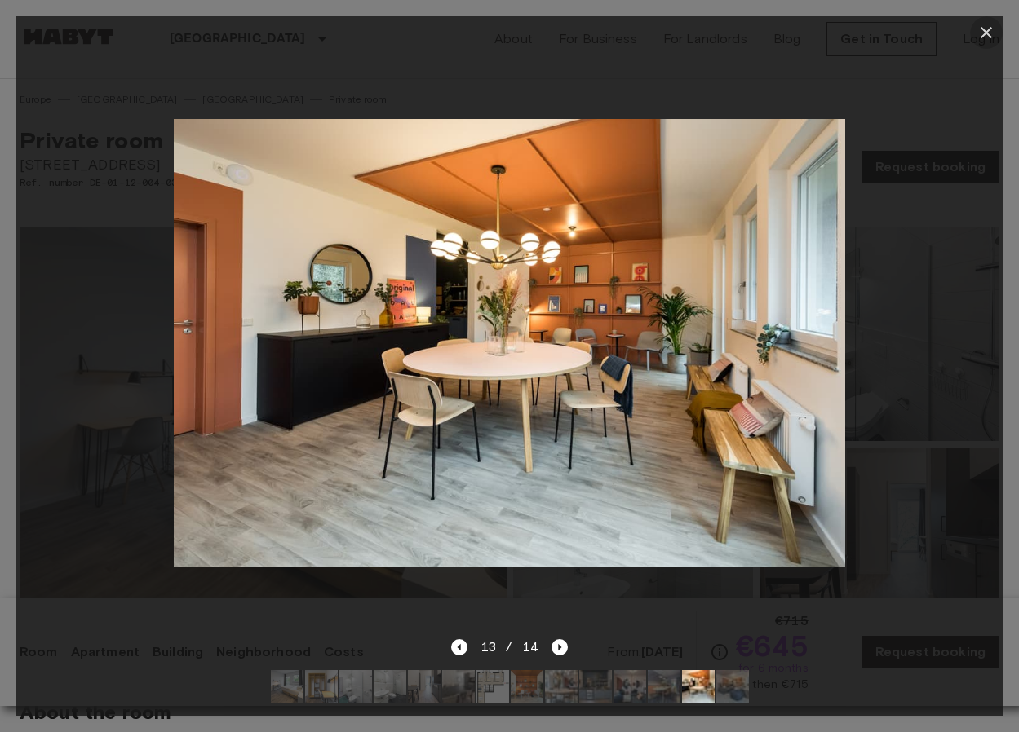
click at [982, 28] on icon "button" at bounding box center [985, 32] width 11 height 11
